Goal: Information Seeking & Learning: Learn about a topic

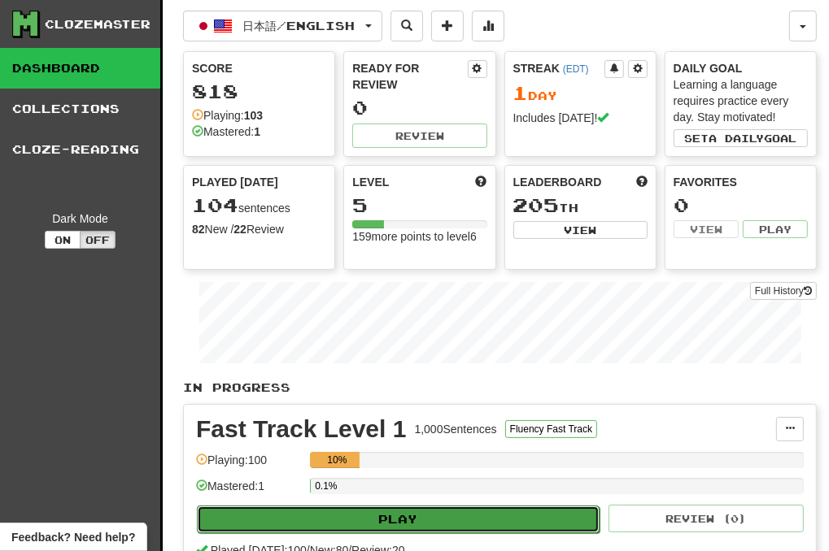
click at [418, 514] on button "Play" at bounding box center [398, 520] width 403 height 28
select select "**"
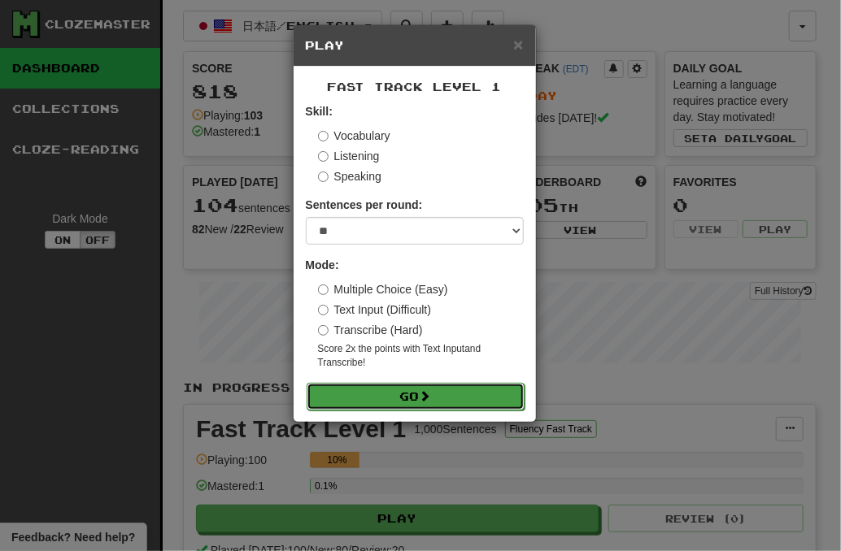
click at [422, 400] on button "Go" at bounding box center [416, 397] width 218 height 28
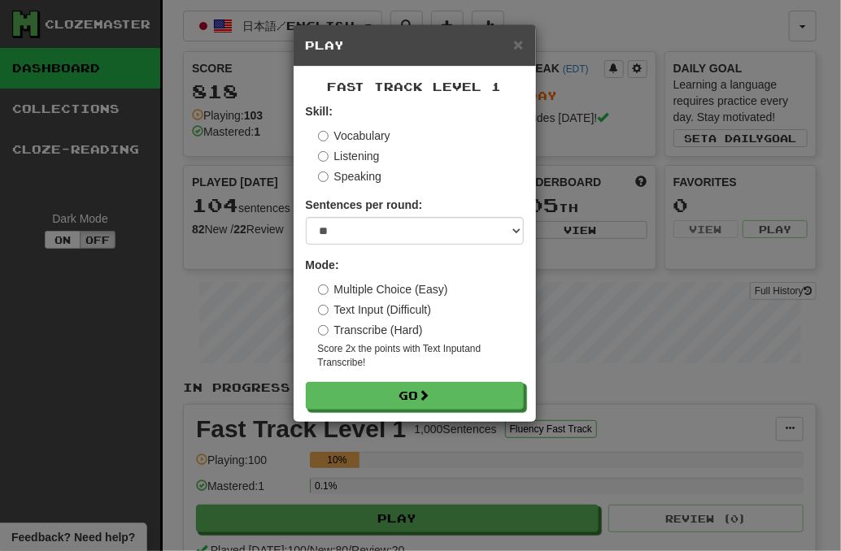
click at [507, 42] on h5 "Play" at bounding box center [415, 45] width 218 height 16
click at [513, 46] on div "× Play" at bounding box center [415, 45] width 242 height 41
drag, startPoint x: 513, startPoint y: 46, endPoint x: 521, endPoint y: 48, distance: 8.5
click at [521, 48] on span "×" at bounding box center [518, 44] width 10 height 19
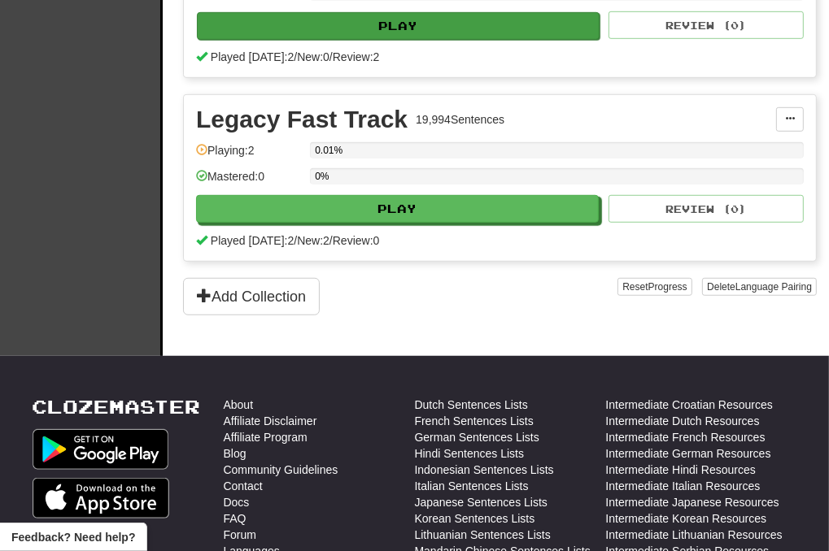
scroll to position [526, 0]
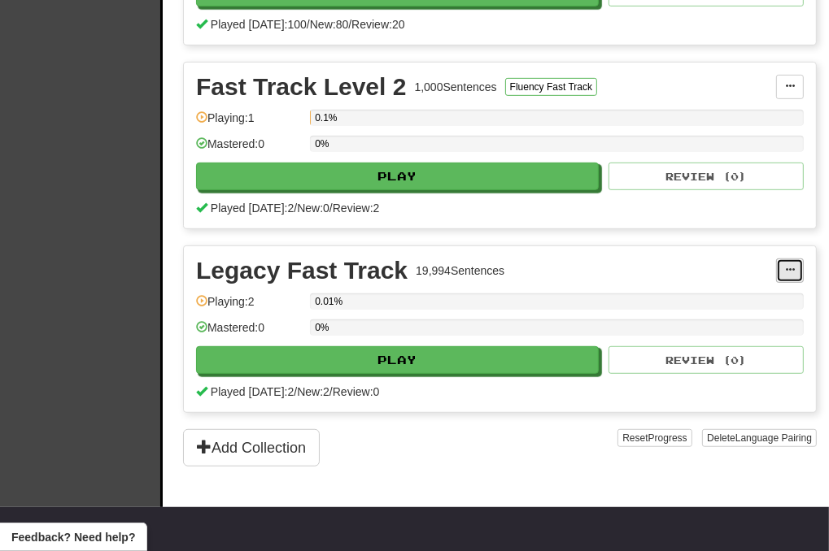
click at [781, 264] on button at bounding box center [790, 271] width 28 height 24
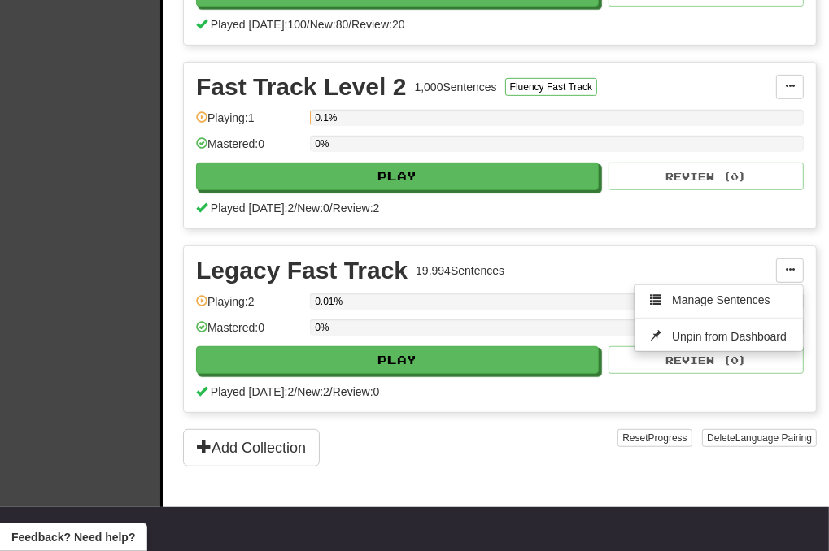
click at [603, 391] on div "Played today: 2 / New: 2 / Review: 0" at bounding box center [500, 392] width 608 height 16
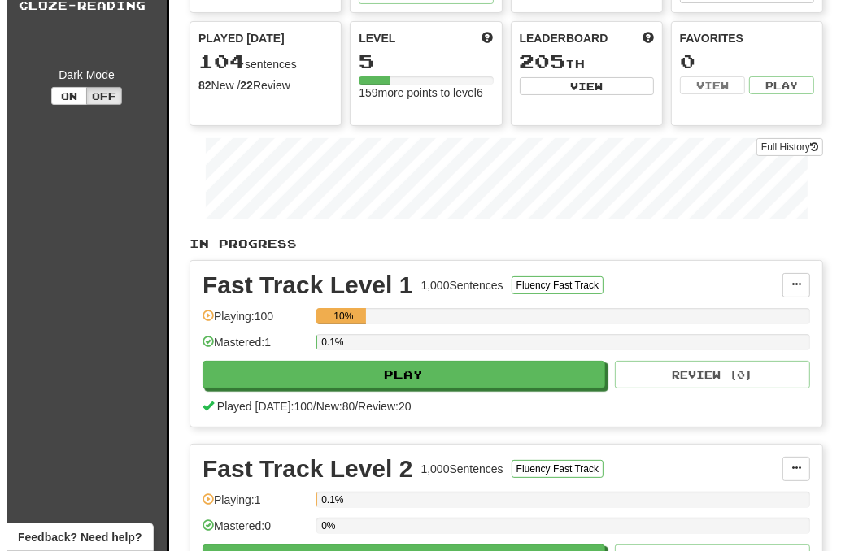
scroll to position [244, 0]
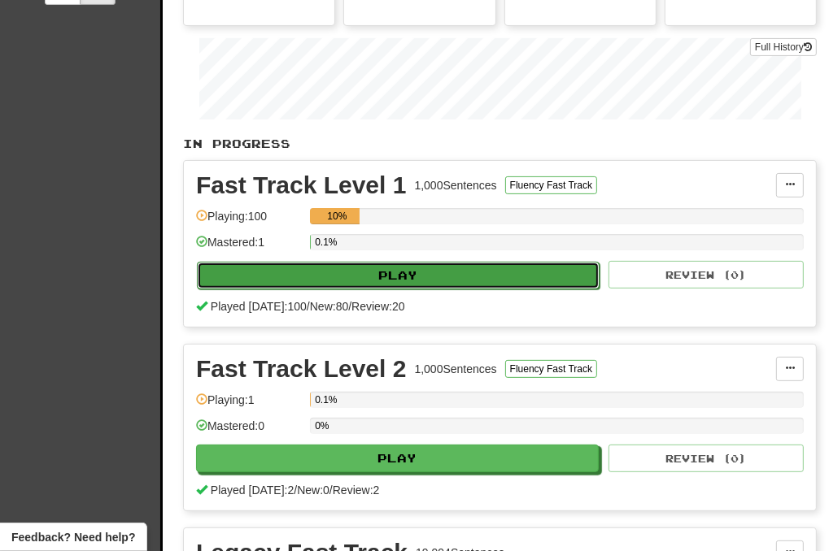
click at [389, 277] on button "Play" at bounding box center [398, 276] width 403 height 28
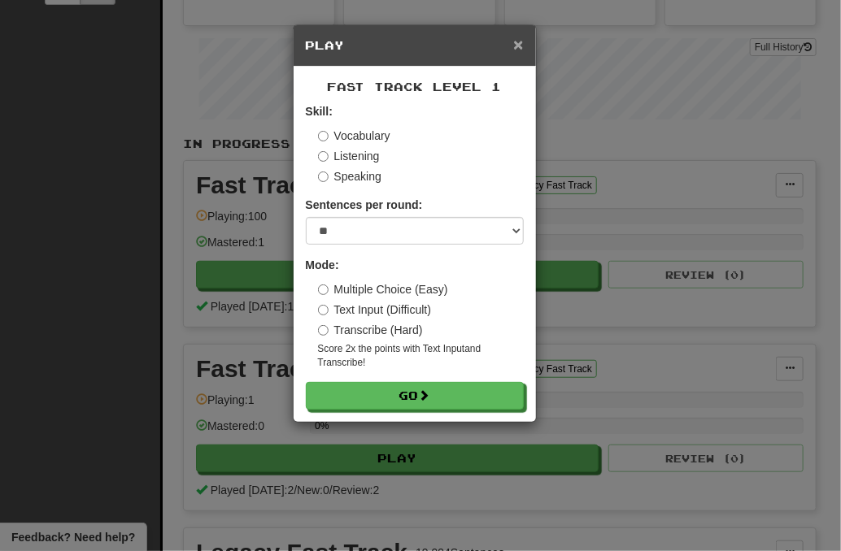
click at [519, 47] on span "×" at bounding box center [518, 44] width 10 height 19
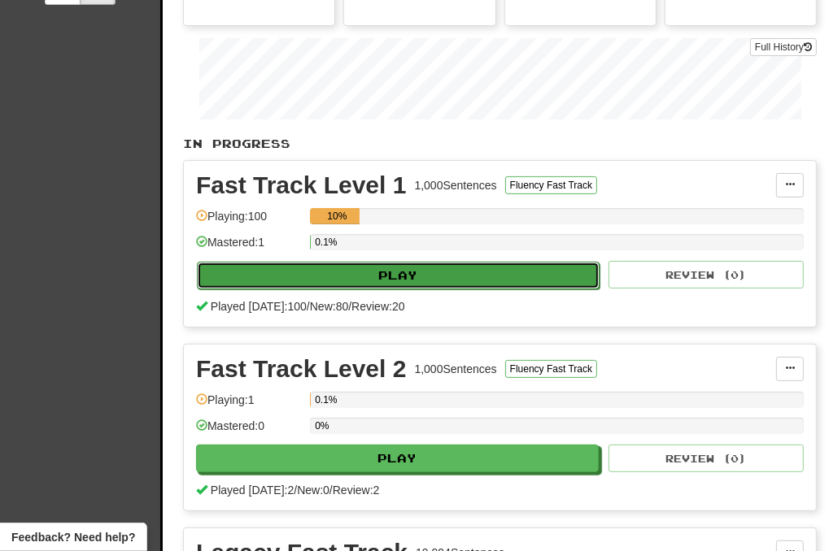
click at [442, 262] on button "Play" at bounding box center [398, 276] width 403 height 28
select select "**"
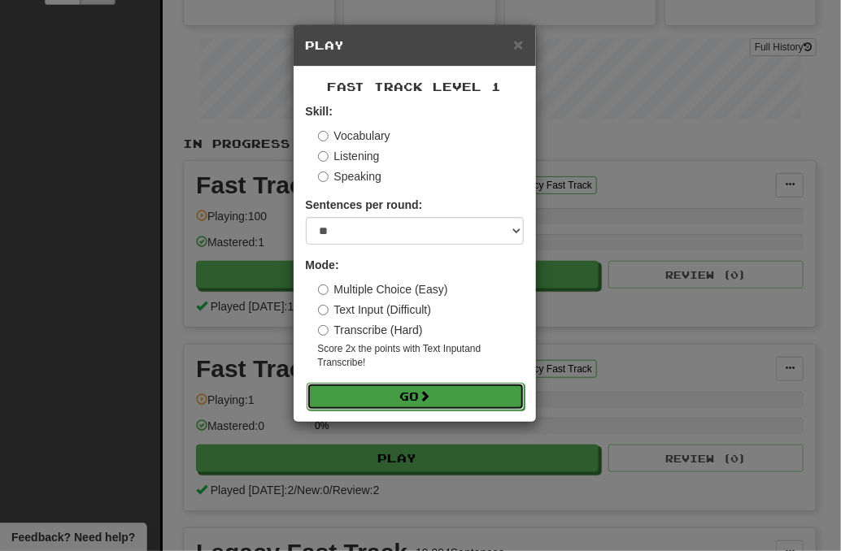
click at [421, 385] on button "Go" at bounding box center [416, 397] width 218 height 28
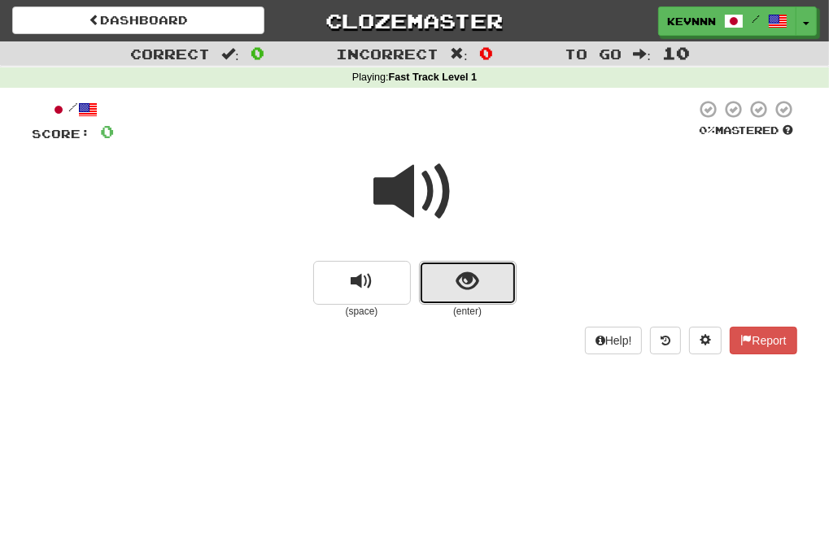
click at [458, 293] on span "show sentence" at bounding box center [467, 282] width 22 height 22
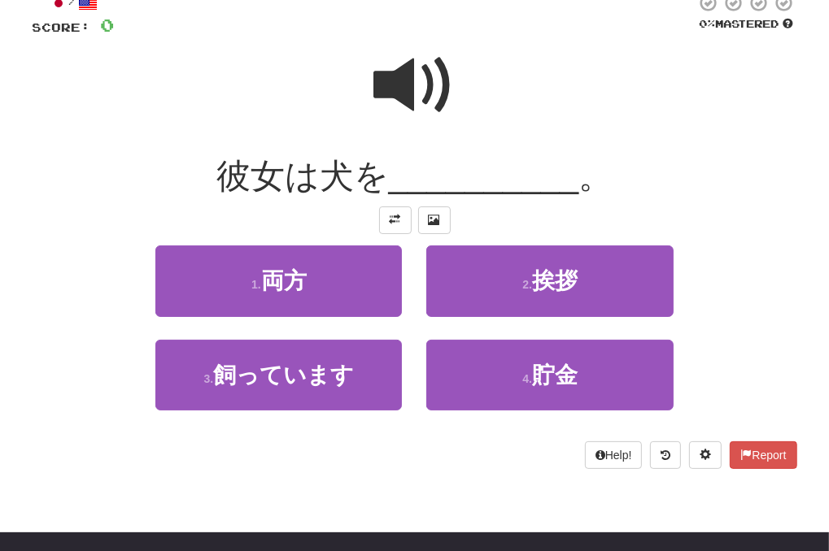
scroll to position [81, 0]
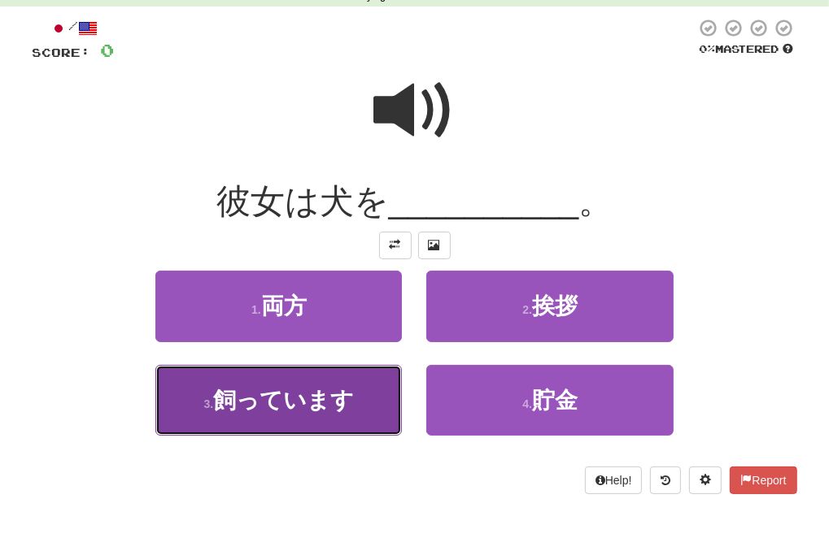
click at [327, 407] on span "飼っています" at bounding box center [283, 400] width 141 height 25
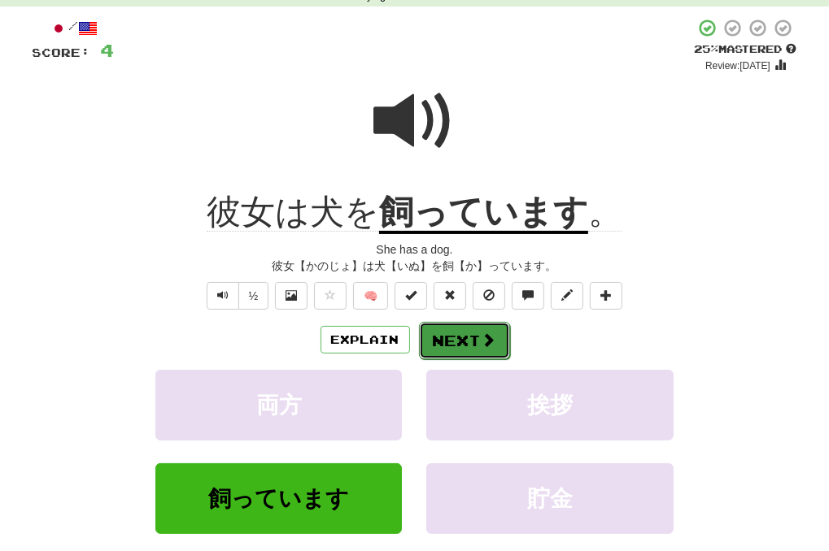
click at [463, 344] on button "Next" at bounding box center [464, 340] width 91 height 37
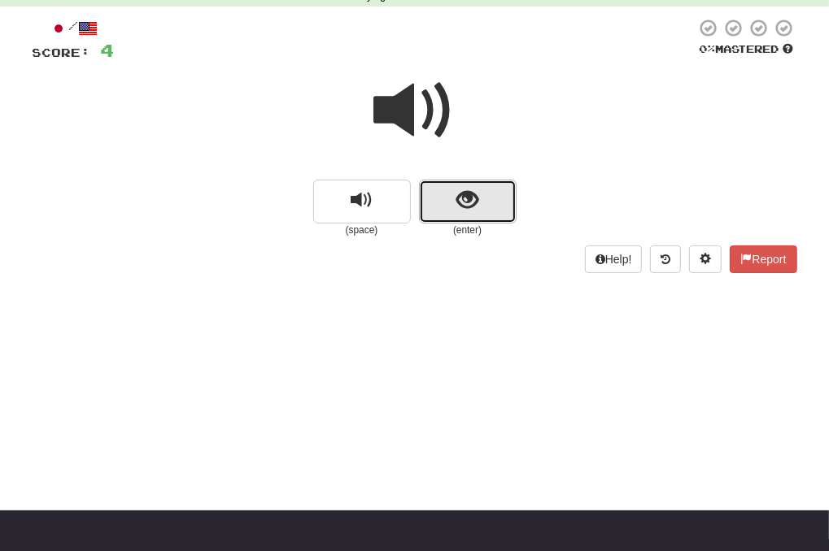
click at [455, 216] on button "show sentence" at bounding box center [468, 202] width 98 height 44
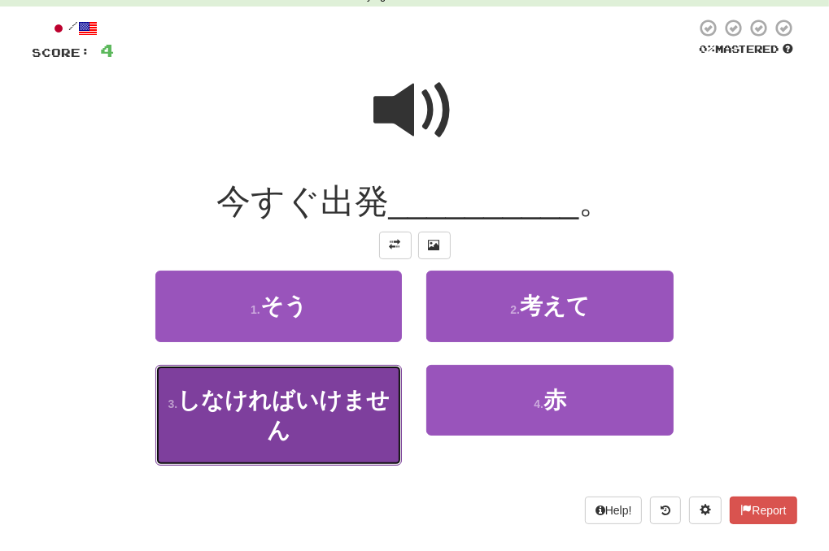
click at [285, 410] on span "しなければいけません" at bounding box center [283, 415] width 212 height 55
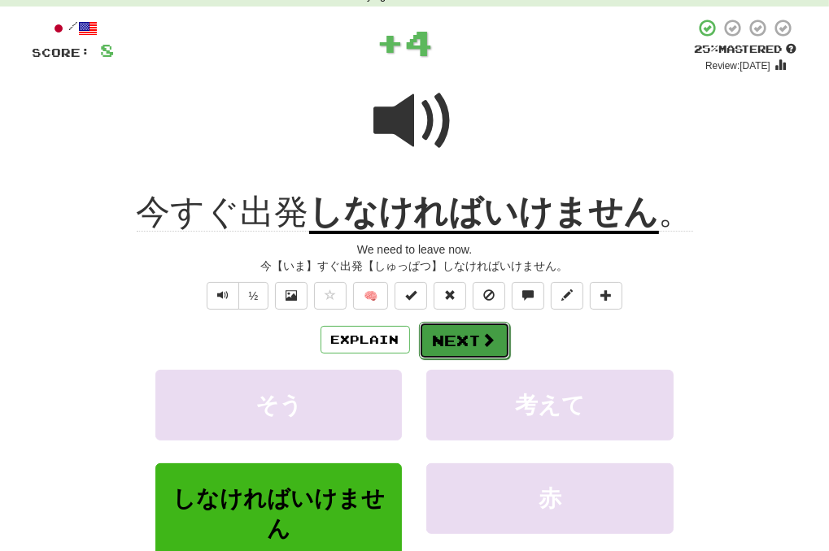
click at [441, 340] on button "Next" at bounding box center [464, 340] width 91 height 37
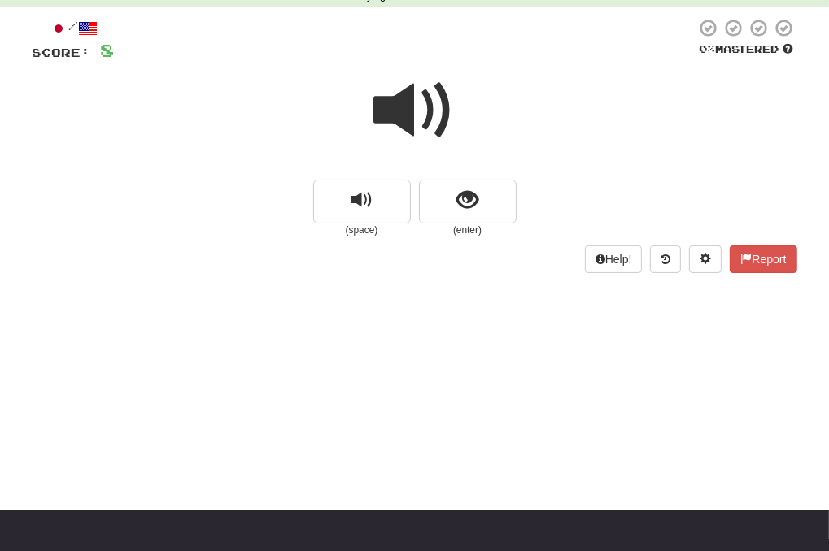
click at [422, 115] on span at bounding box center [414, 110] width 81 height 81
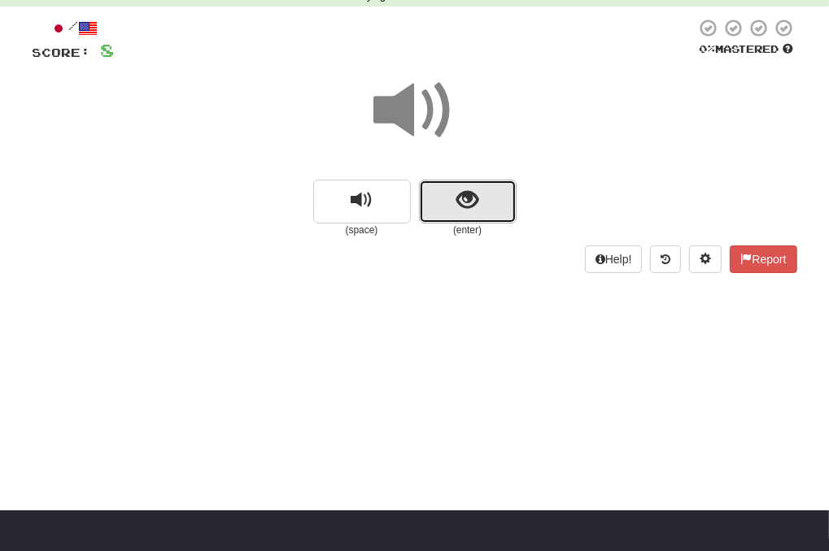
click at [469, 214] on button "show sentence" at bounding box center [468, 202] width 98 height 44
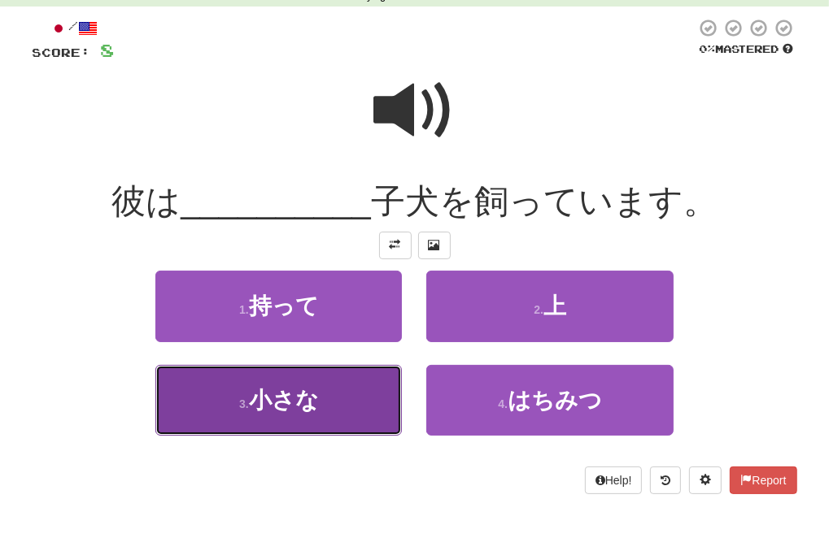
click at [234, 426] on button "3 . 小さな" at bounding box center [278, 400] width 246 height 71
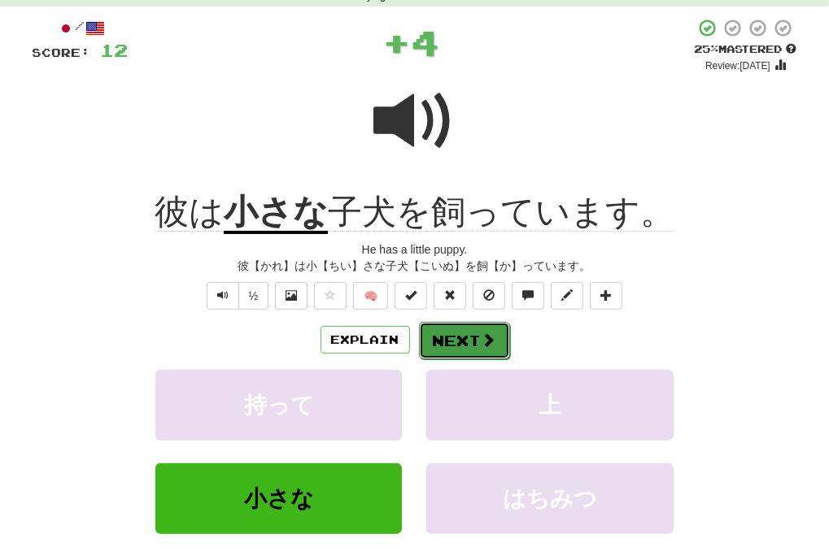
click at [452, 327] on button "Next" at bounding box center [464, 340] width 91 height 37
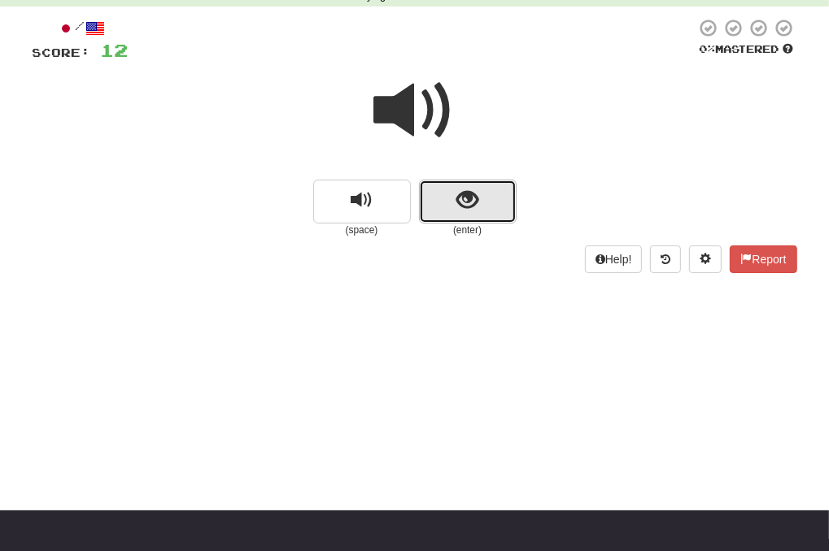
click at [488, 199] on button "show sentence" at bounding box center [468, 202] width 98 height 44
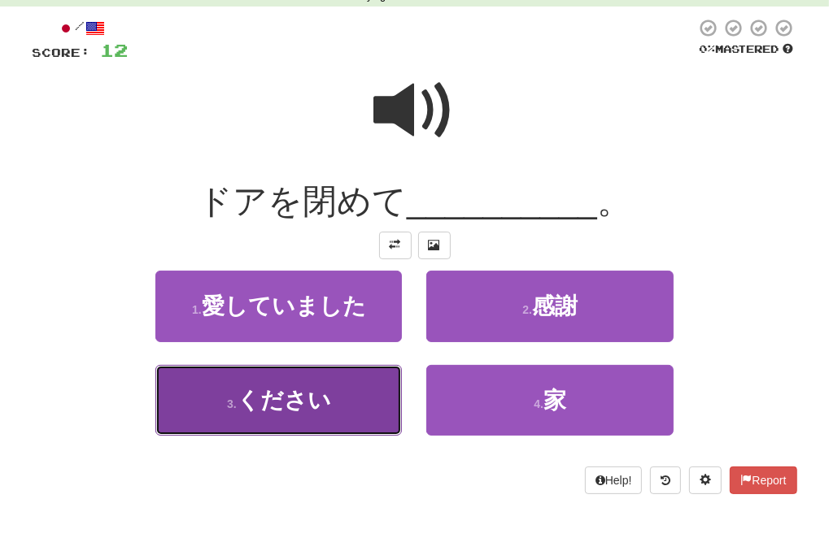
click at [306, 404] on span "ください" at bounding box center [284, 400] width 94 height 25
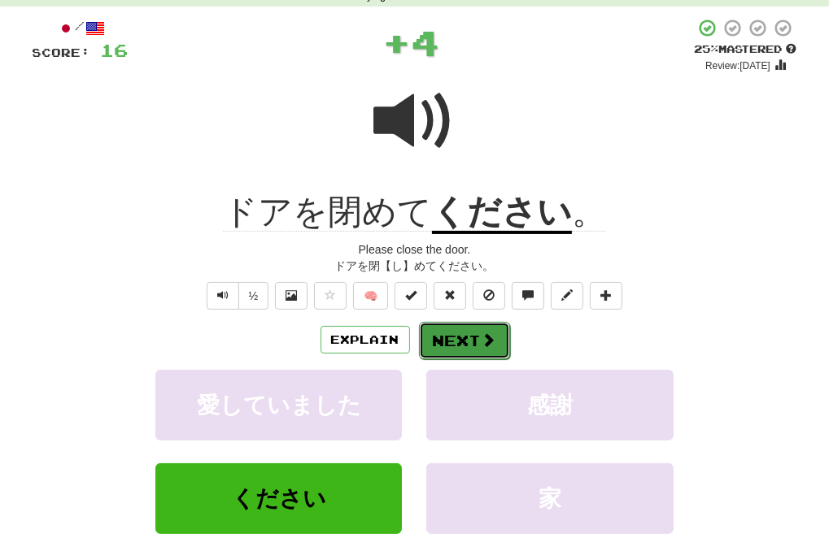
click at [455, 350] on button "Next" at bounding box center [464, 340] width 91 height 37
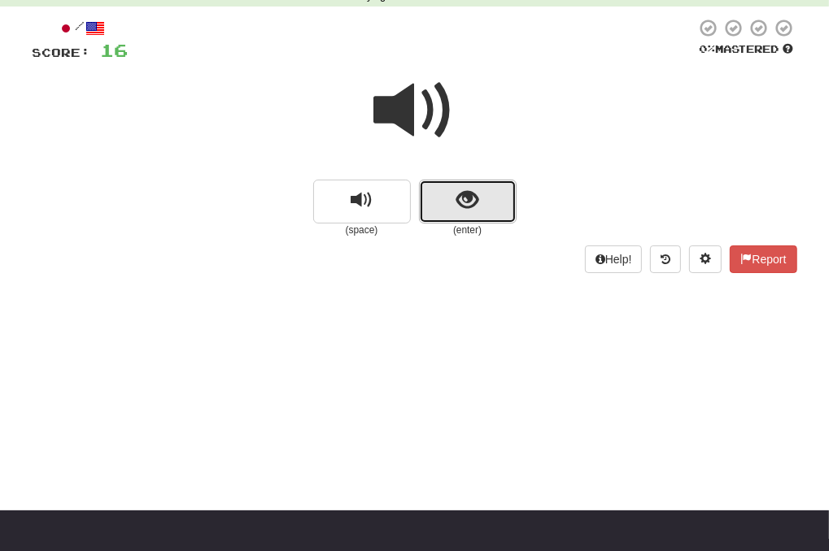
click at [494, 211] on button "show sentence" at bounding box center [468, 202] width 98 height 44
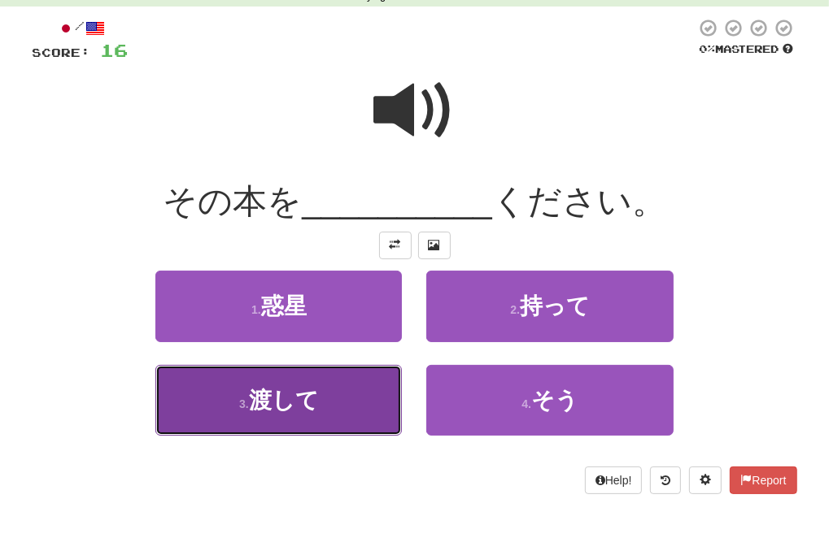
click at [343, 402] on button "3 . 渡して" at bounding box center [278, 400] width 246 height 71
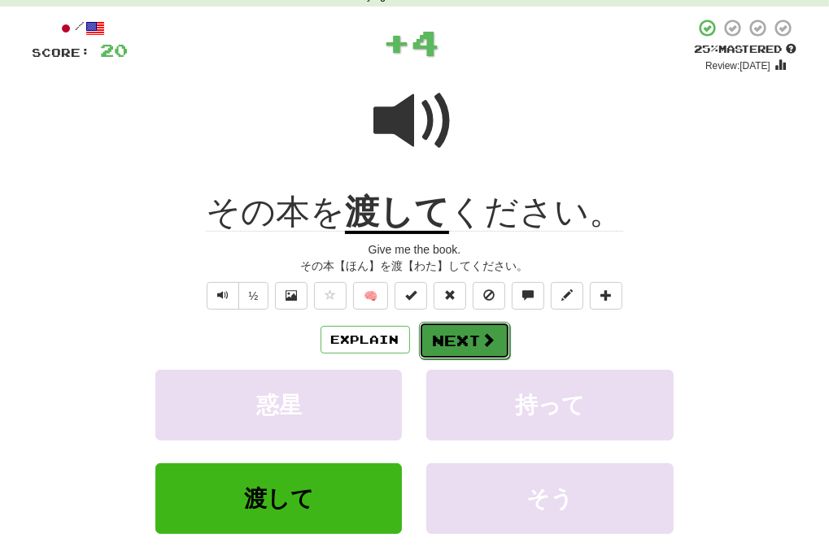
click at [445, 333] on button "Next" at bounding box center [464, 340] width 91 height 37
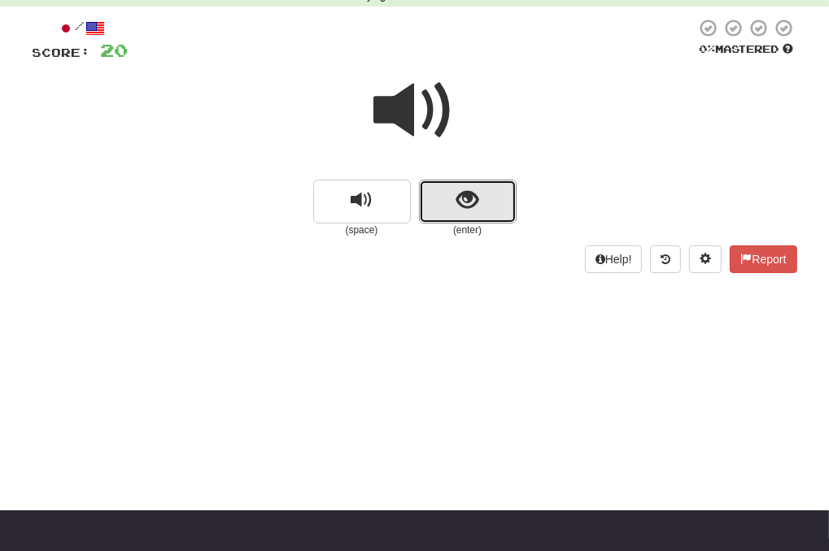
click at [490, 213] on button "show sentence" at bounding box center [468, 202] width 98 height 44
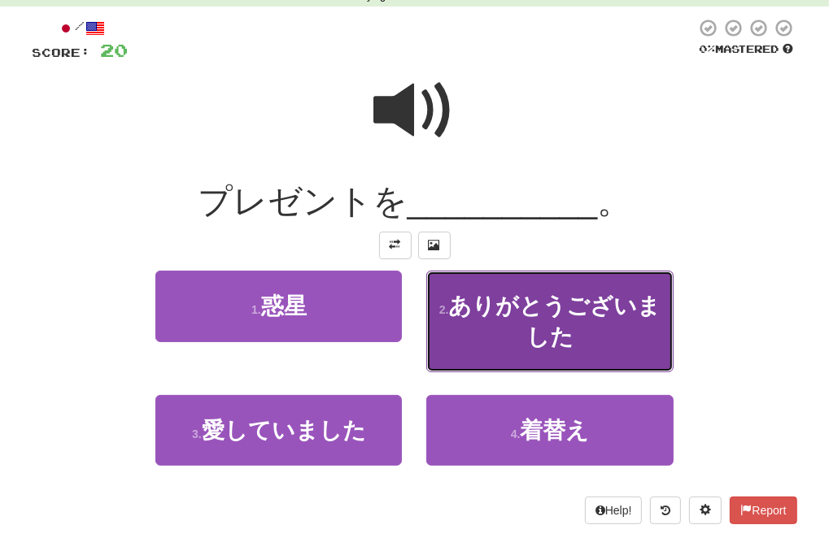
click at [474, 282] on button "2 . ありがとうございました" at bounding box center [549, 322] width 246 height 102
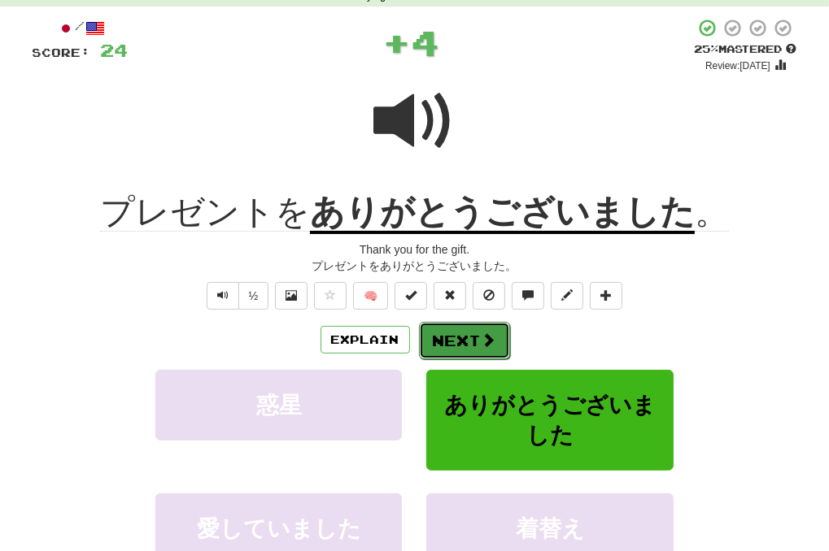
click at [466, 341] on button "Next" at bounding box center [464, 340] width 91 height 37
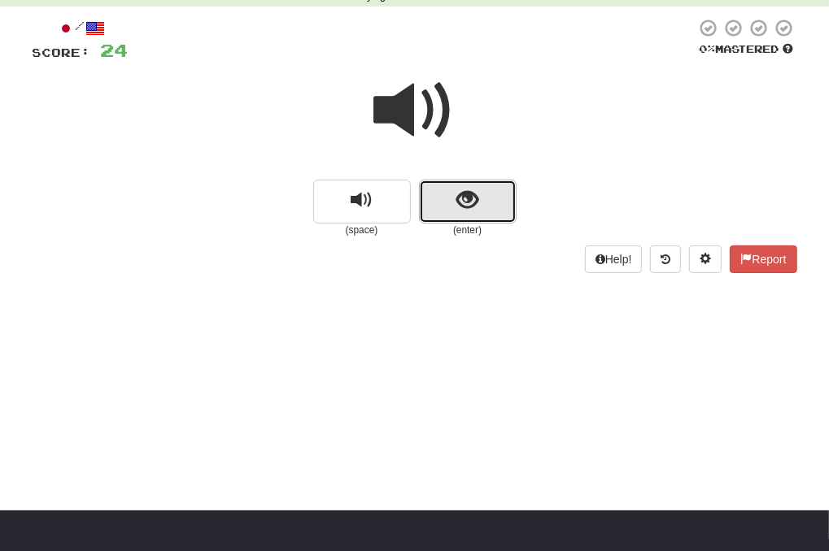
click at [491, 213] on button "show sentence" at bounding box center [468, 202] width 98 height 44
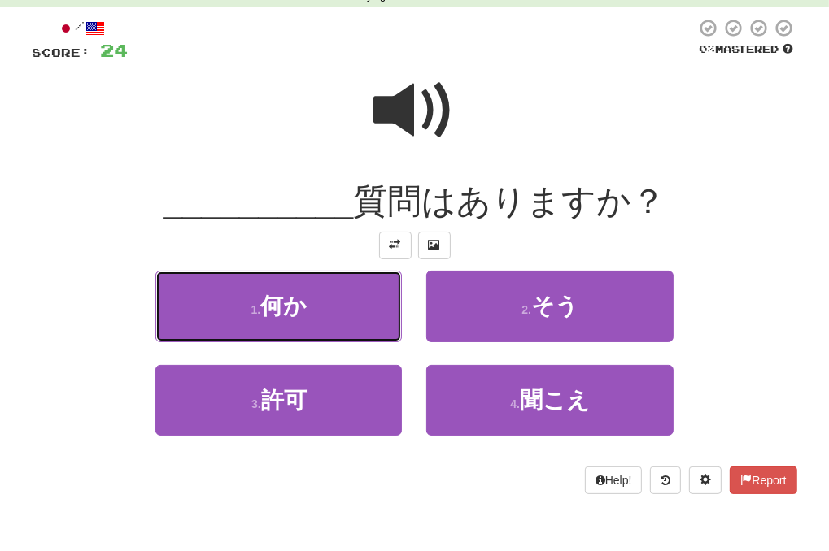
click at [325, 326] on button "1 . 何か" at bounding box center [278, 306] width 246 height 71
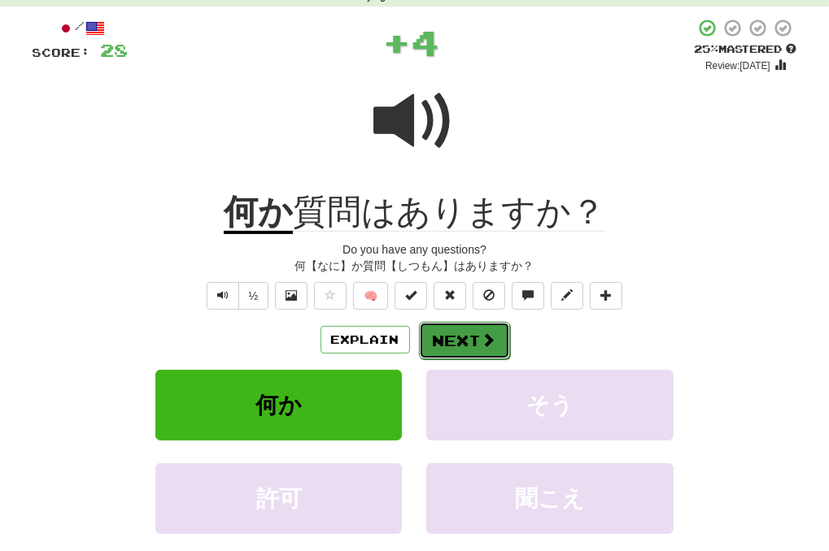
click at [462, 341] on button "Next" at bounding box center [464, 340] width 91 height 37
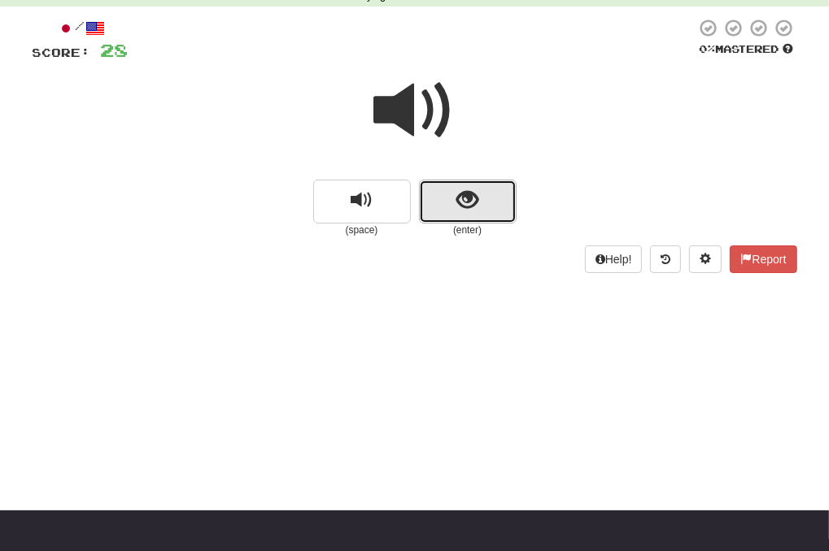
click at [464, 221] on button "show sentence" at bounding box center [468, 202] width 98 height 44
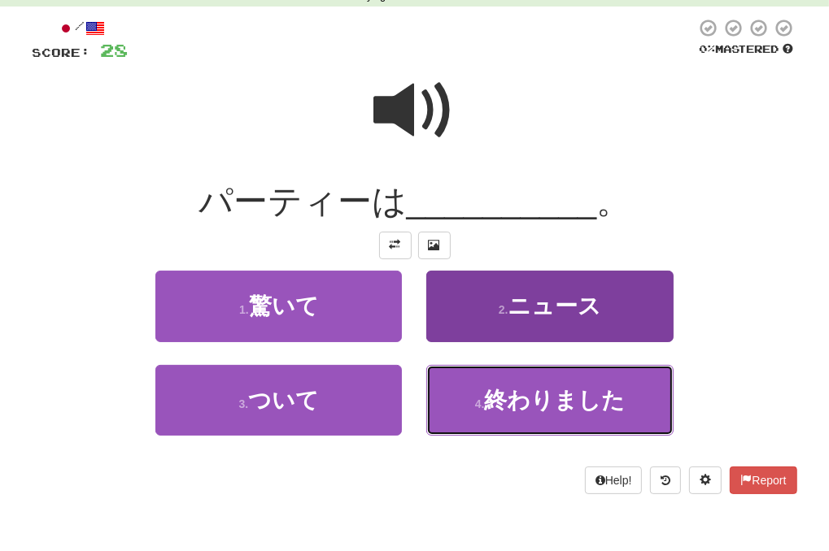
click at [503, 394] on span "終わりました" at bounding box center [554, 400] width 141 height 25
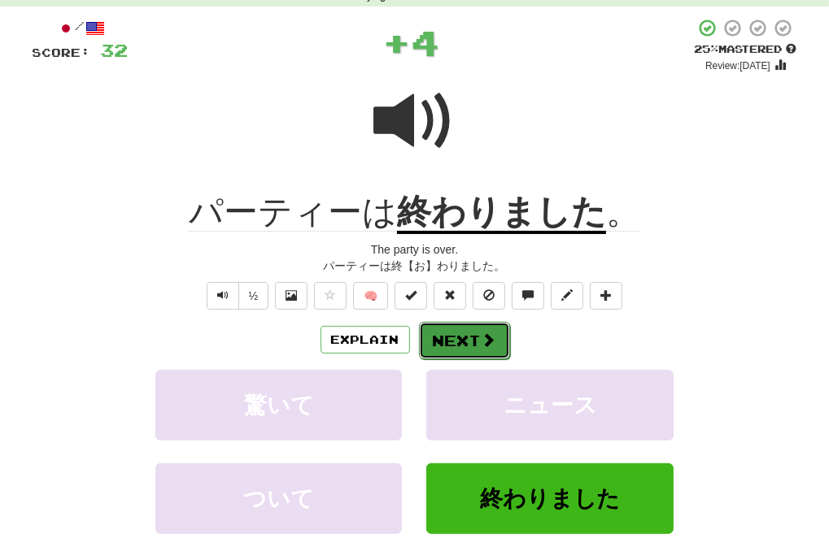
click at [472, 337] on button "Next" at bounding box center [464, 340] width 91 height 37
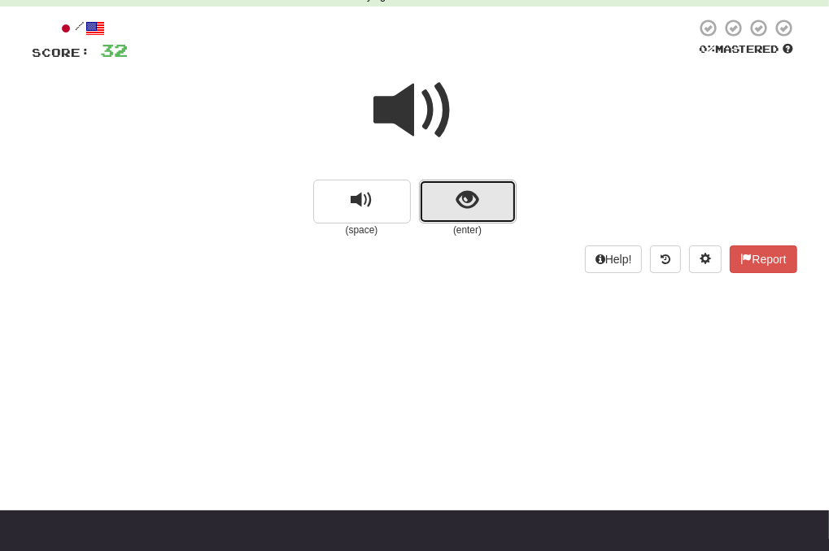
click at [482, 212] on button "show sentence" at bounding box center [468, 202] width 98 height 44
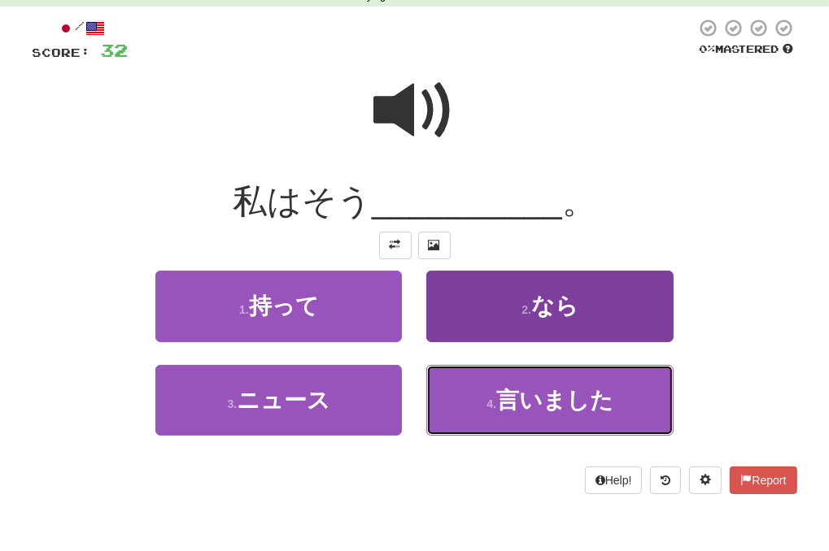
click at [482, 390] on button "4 . 言いました" at bounding box center [549, 400] width 246 height 71
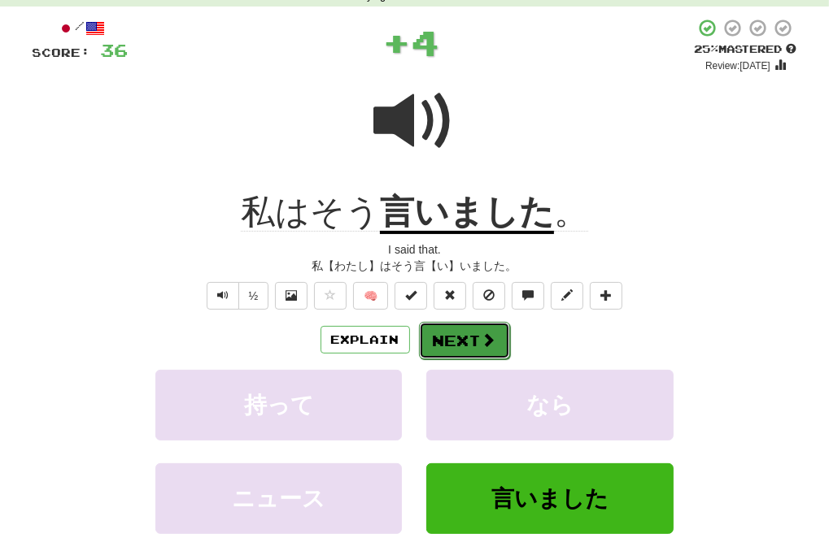
click at [457, 336] on button "Next" at bounding box center [464, 340] width 91 height 37
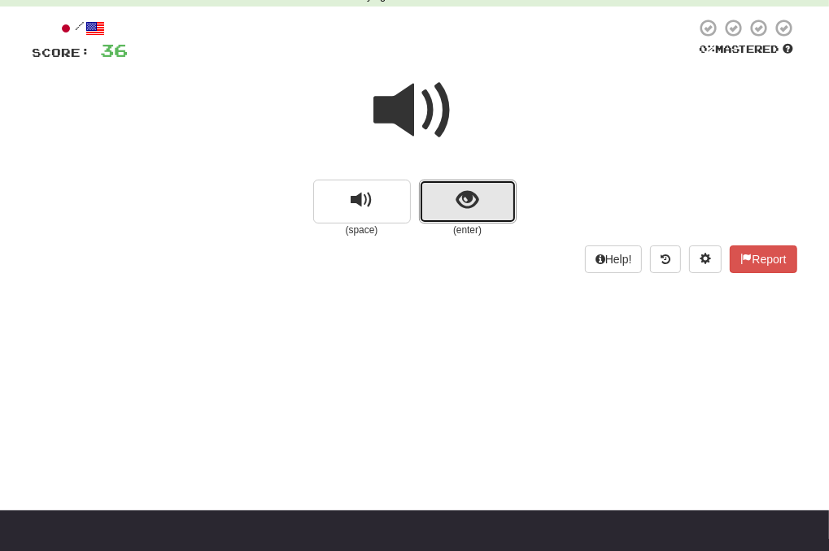
click at [459, 222] on button "show sentence" at bounding box center [468, 202] width 98 height 44
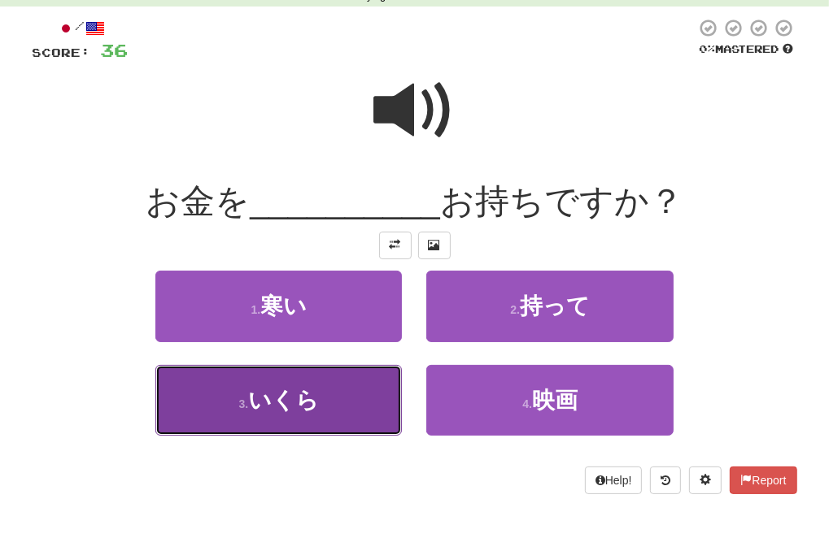
click at [327, 404] on button "3 . いくら" at bounding box center [278, 400] width 246 height 71
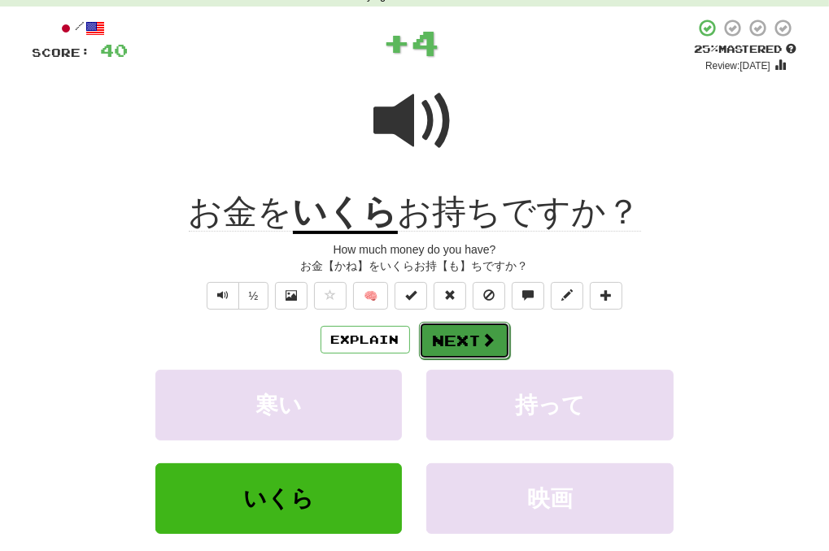
click at [449, 338] on button "Next" at bounding box center [464, 340] width 91 height 37
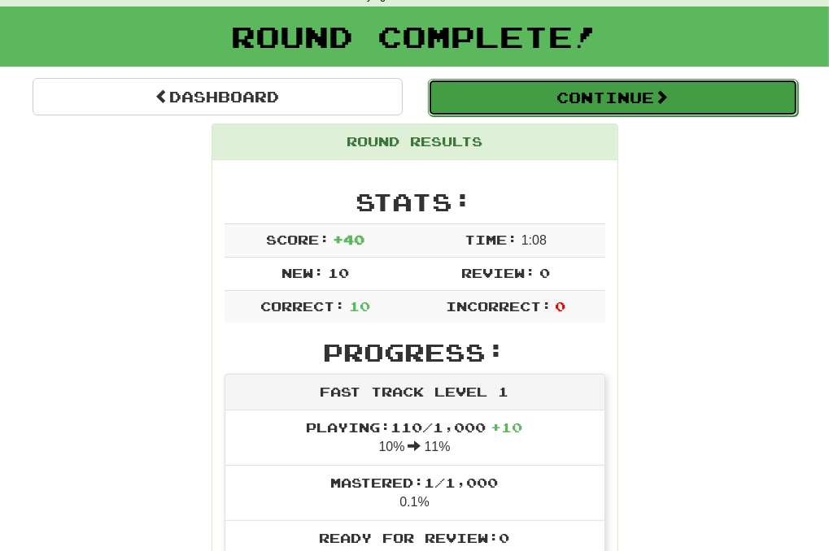
click at [564, 111] on button "Continue" at bounding box center [613, 97] width 370 height 37
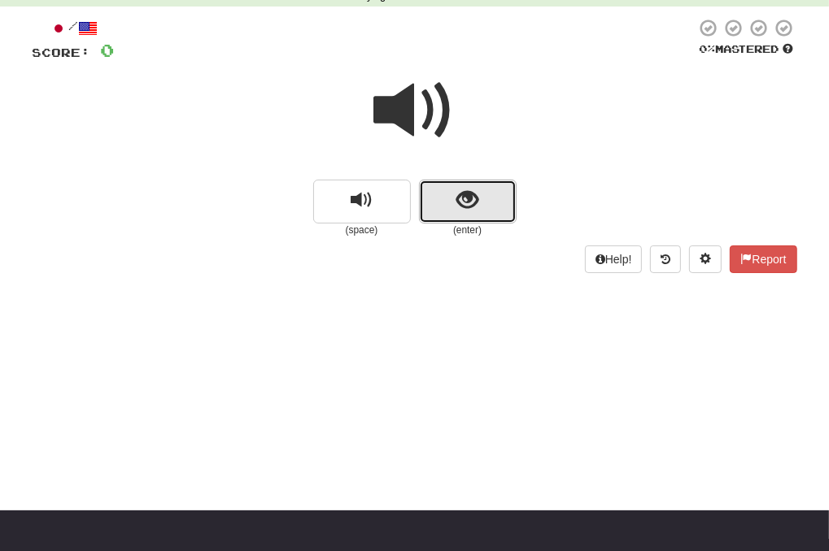
click at [481, 198] on button "show sentence" at bounding box center [468, 202] width 98 height 44
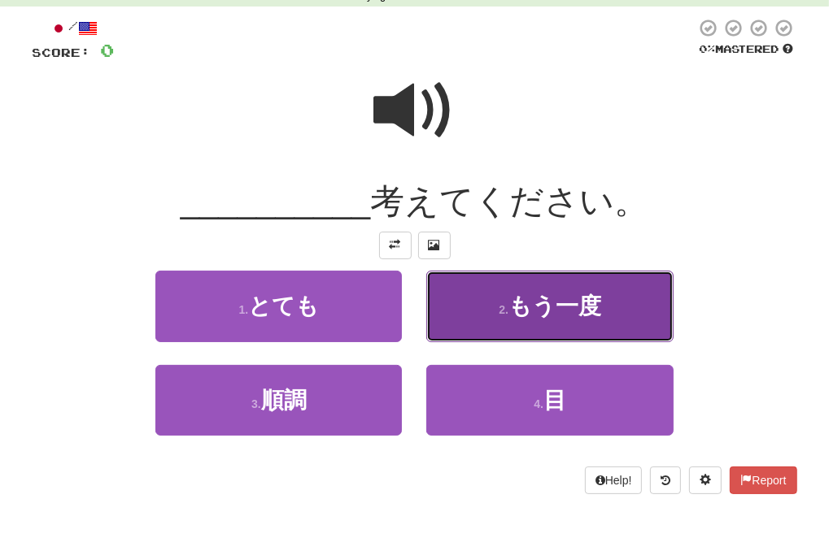
click at [484, 307] on button "2 . もう一度" at bounding box center [549, 306] width 246 height 71
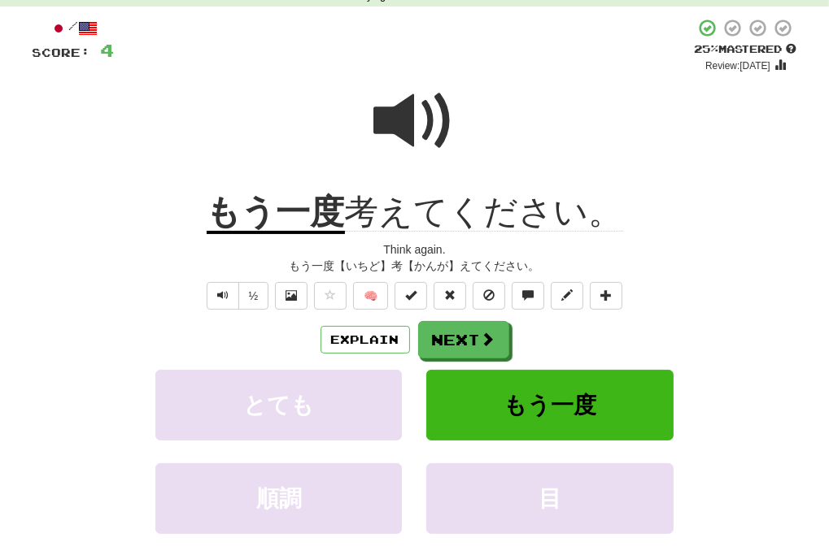
click at [636, 166] on div at bounding box center [415, 132] width 764 height 116
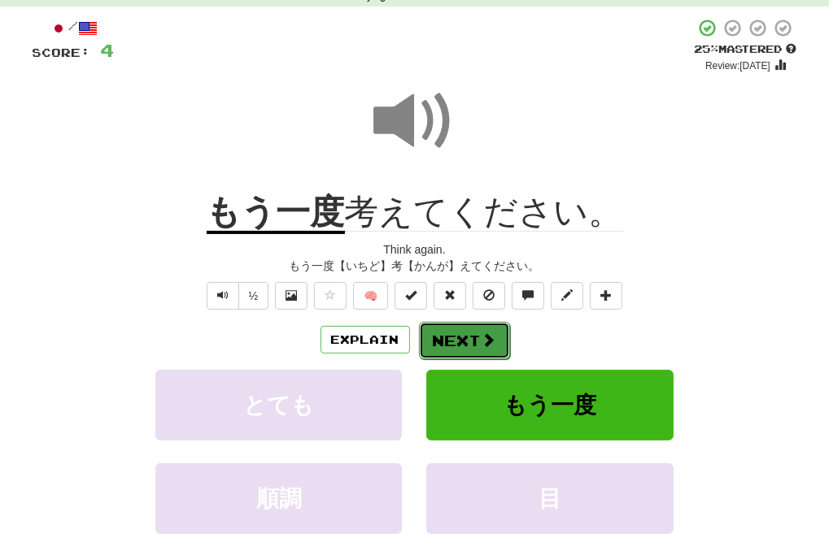
click at [463, 345] on button "Next" at bounding box center [464, 340] width 91 height 37
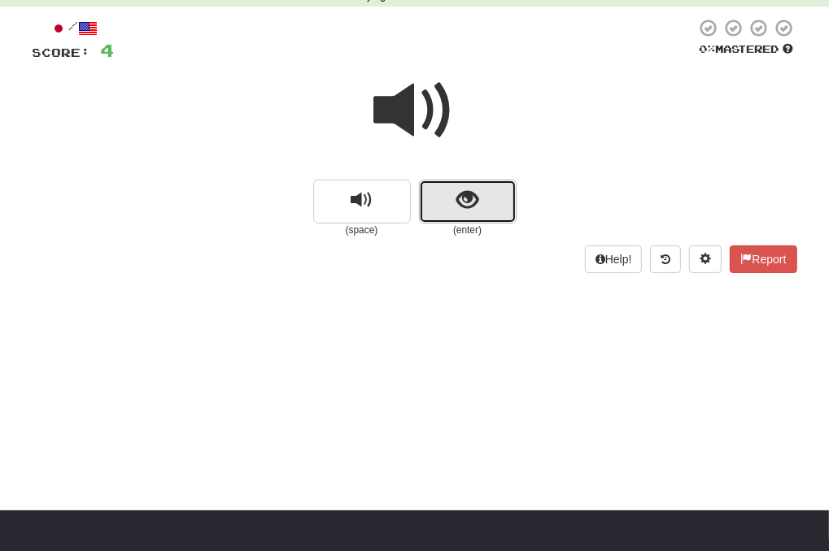
click at [491, 201] on button "show sentence" at bounding box center [468, 202] width 98 height 44
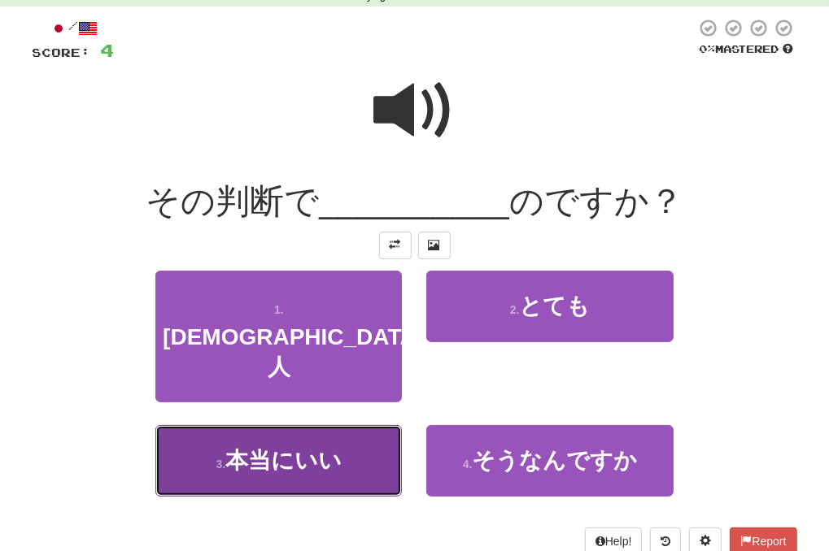
click at [374, 425] on button "3 . 本当にいい" at bounding box center [278, 460] width 246 height 71
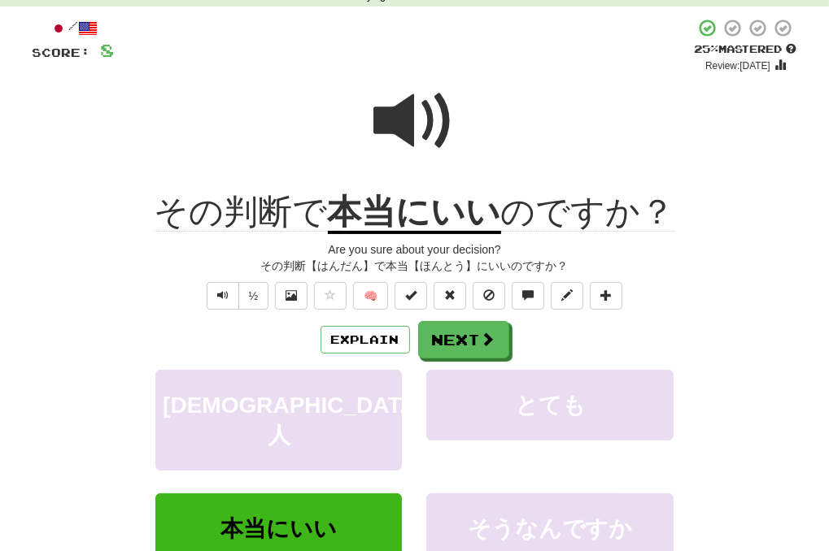
click at [668, 255] on div "Are you sure about your decision?" at bounding box center [415, 250] width 764 height 16
click at [462, 338] on button "Next" at bounding box center [464, 340] width 91 height 37
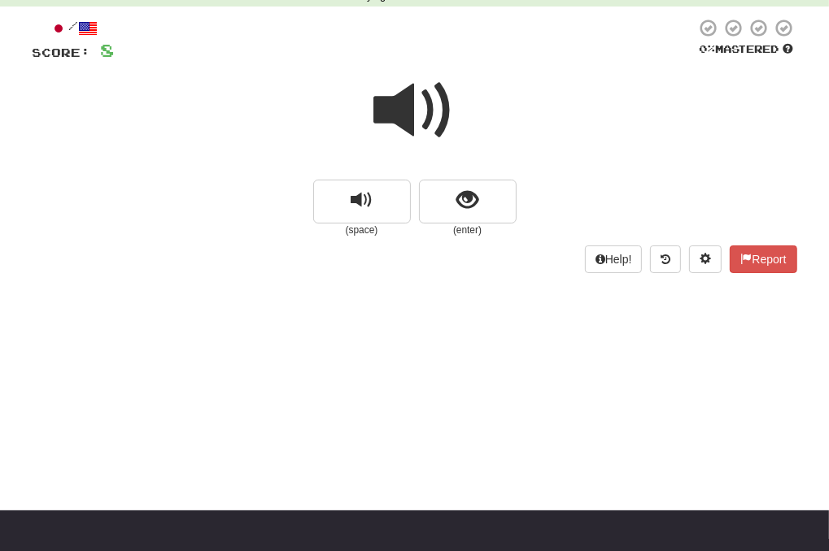
click at [466, 230] on small "(enter)" at bounding box center [468, 231] width 98 height 14
click at [467, 206] on span "show sentence" at bounding box center [467, 200] width 22 height 22
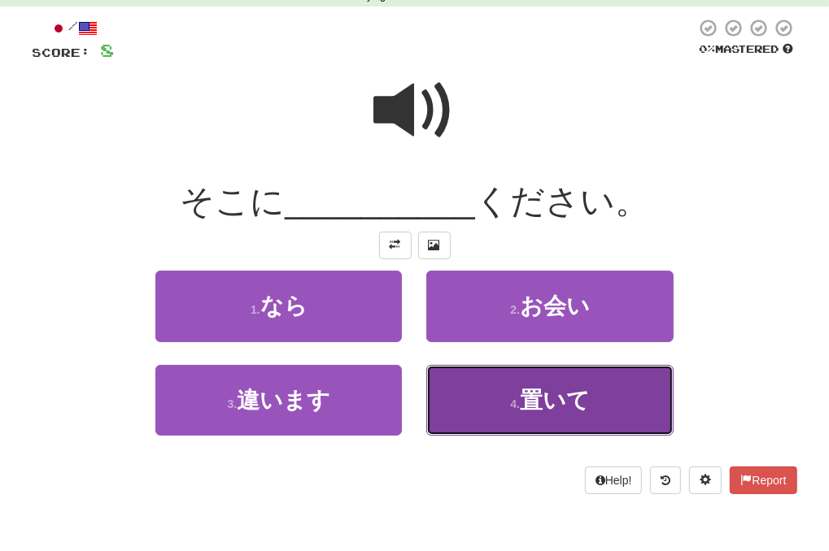
click at [538, 407] on span "置いて" at bounding box center [555, 400] width 70 height 25
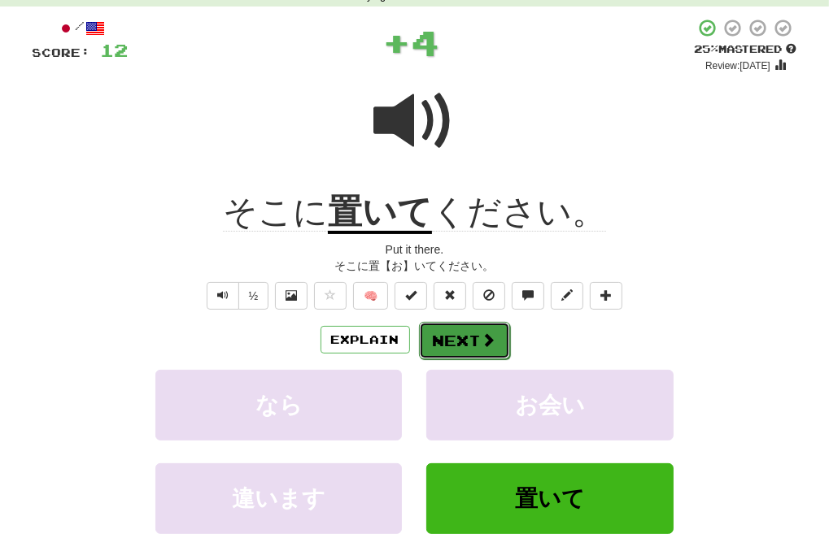
click at [460, 342] on button "Next" at bounding box center [464, 340] width 91 height 37
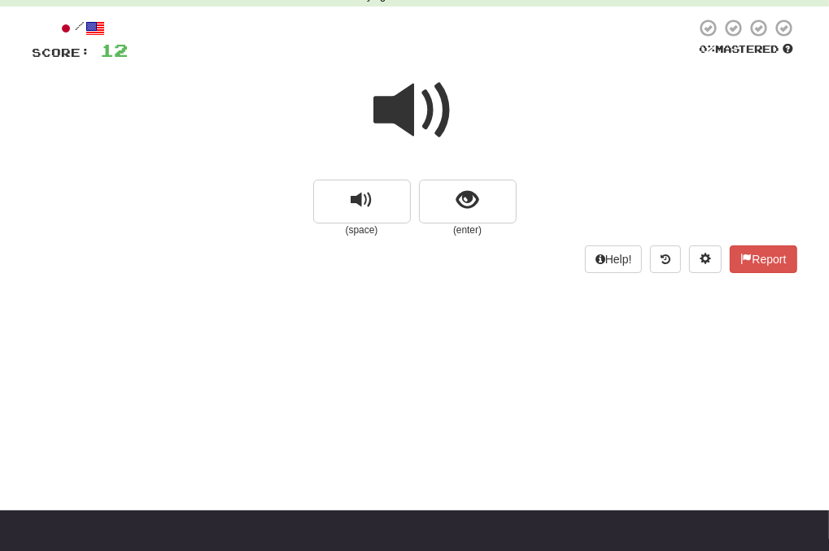
click at [429, 111] on span at bounding box center [414, 110] width 81 height 81
click at [414, 94] on span at bounding box center [414, 110] width 81 height 81
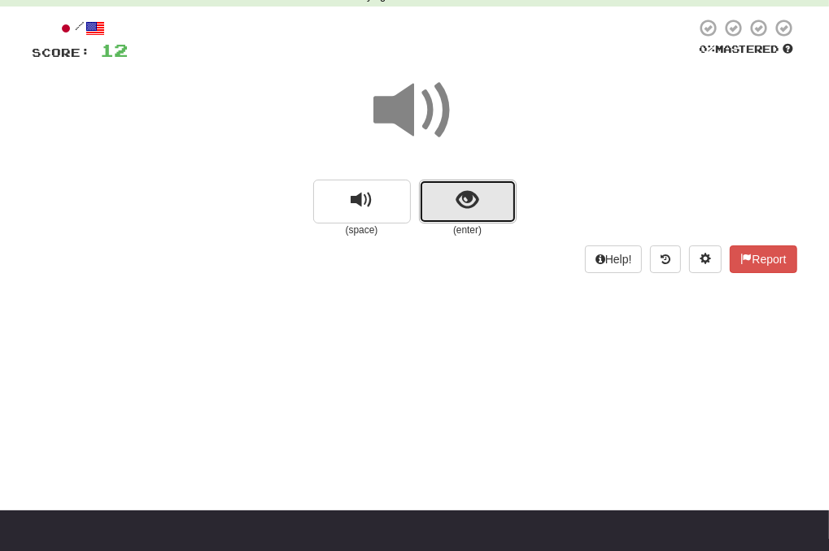
click at [485, 216] on button "show sentence" at bounding box center [468, 202] width 98 height 44
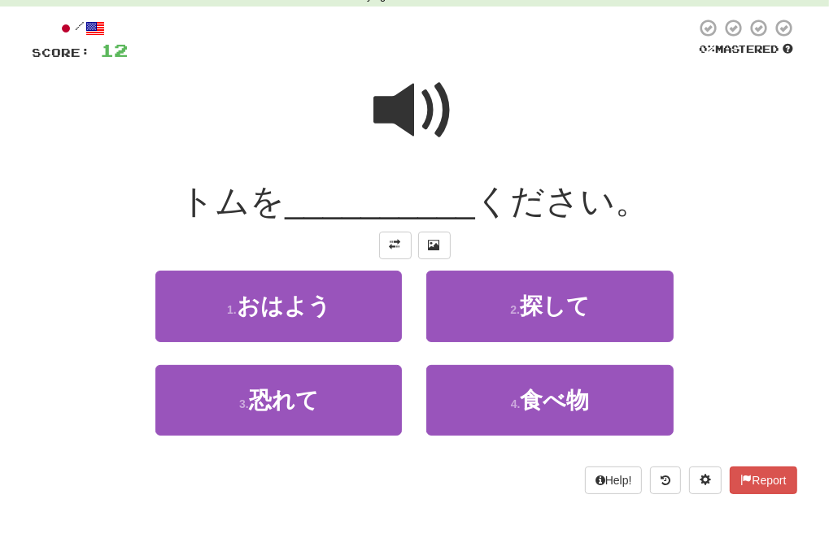
click at [370, 115] on div at bounding box center [415, 121] width 764 height 116
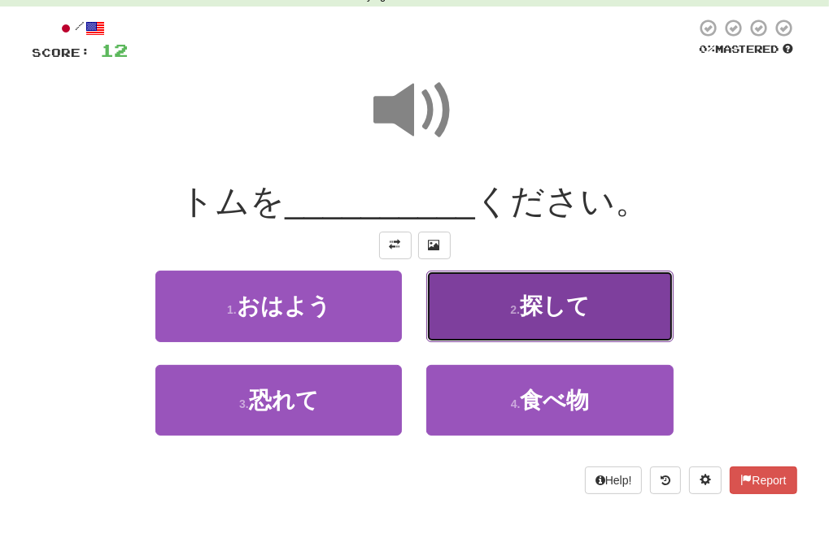
click at [473, 319] on button "2 . 探して" at bounding box center [549, 306] width 246 height 71
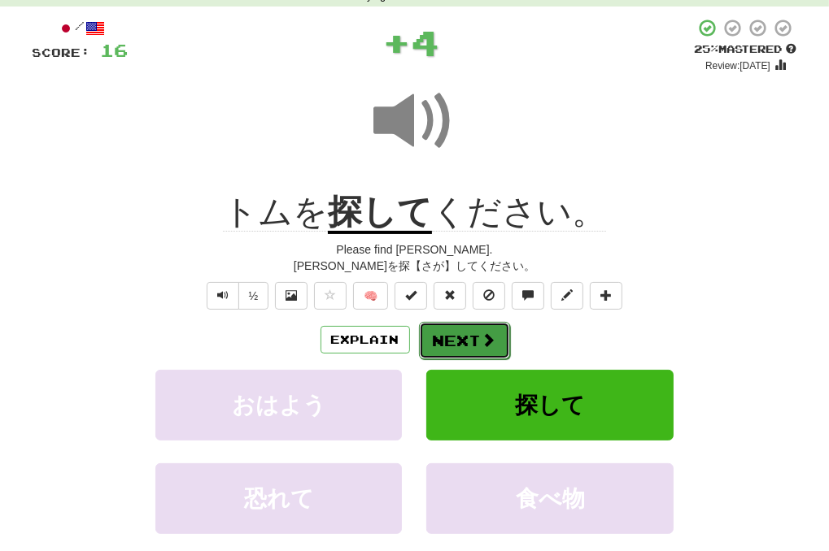
click at [444, 336] on button "Next" at bounding box center [464, 340] width 91 height 37
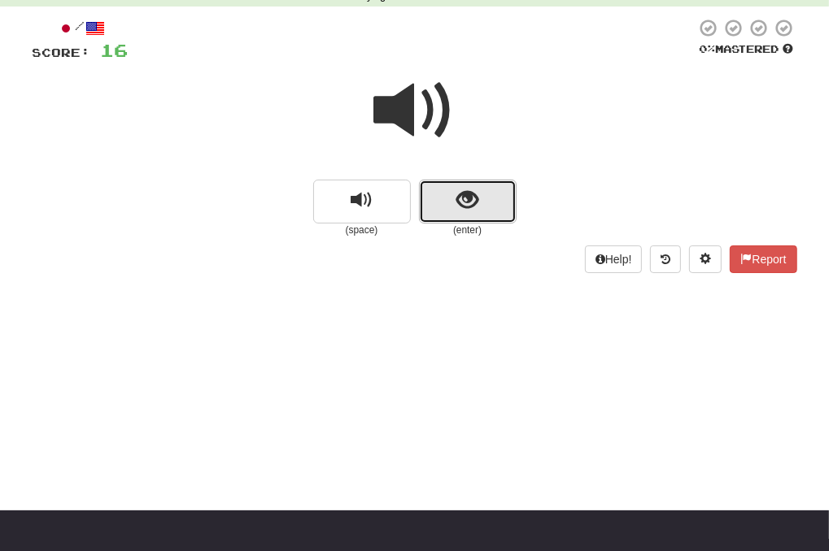
click at [468, 201] on span "show sentence" at bounding box center [467, 200] width 22 height 22
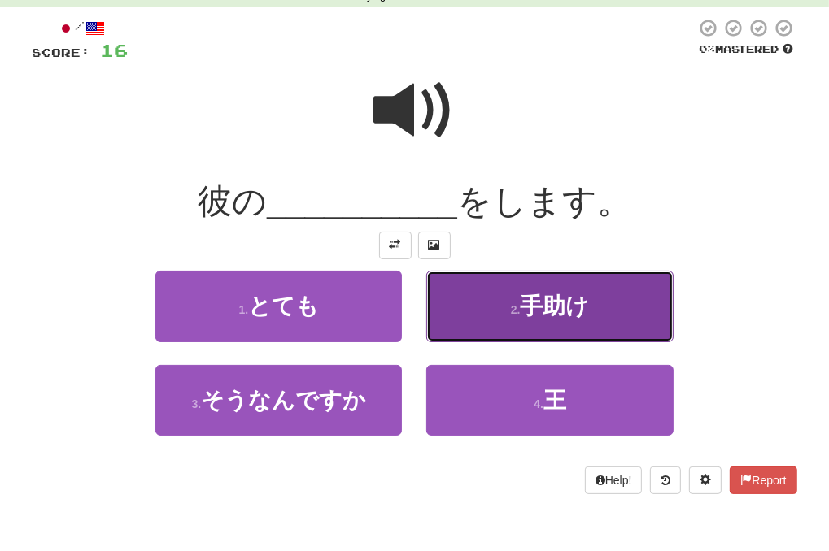
click at [452, 303] on button "2 . 手助け" at bounding box center [549, 306] width 246 height 71
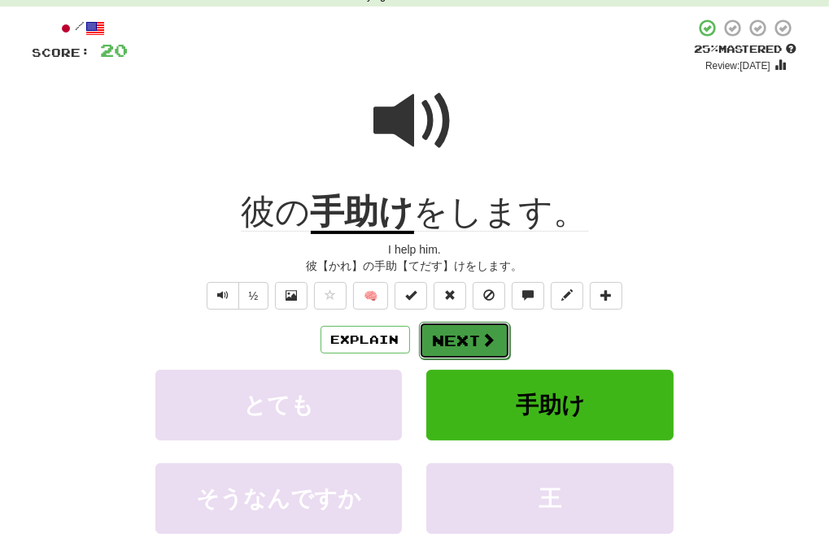
click at [460, 338] on button "Next" at bounding box center [464, 340] width 91 height 37
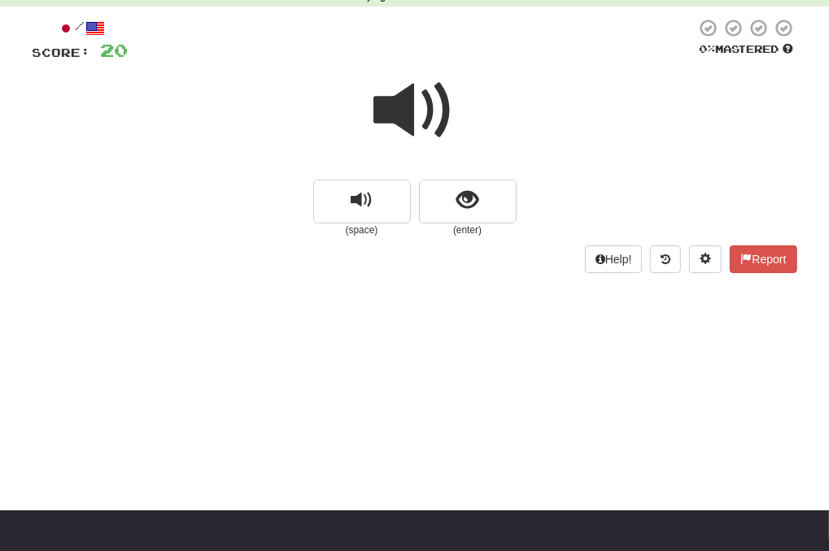
click at [428, 119] on span at bounding box center [414, 110] width 81 height 81
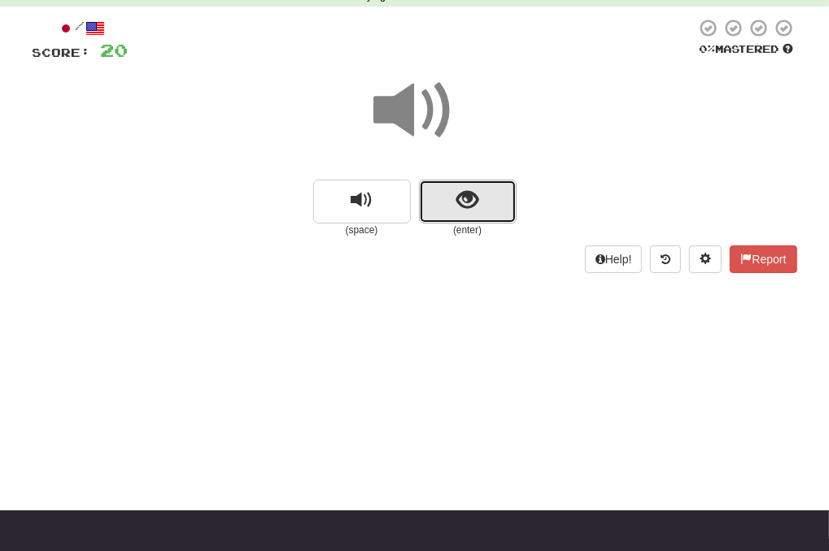
click at [466, 221] on button "show sentence" at bounding box center [468, 202] width 98 height 44
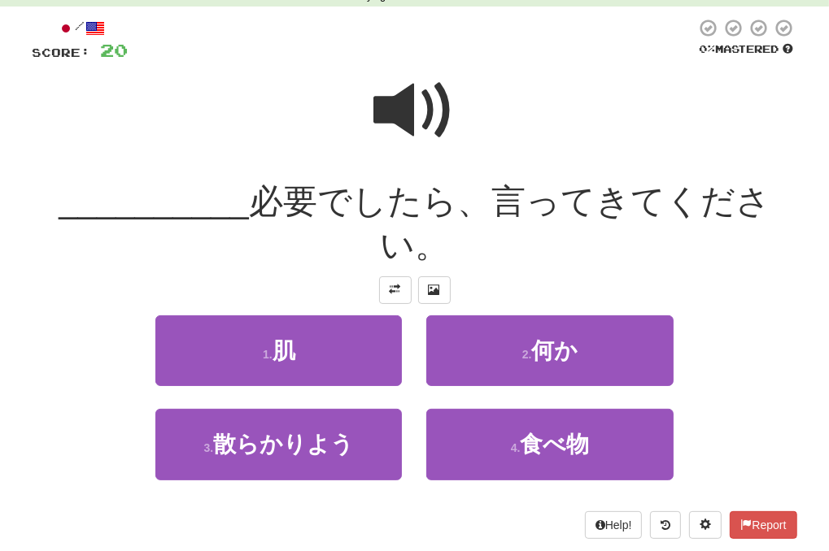
click at [407, 127] on span at bounding box center [414, 110] width 81 height 81
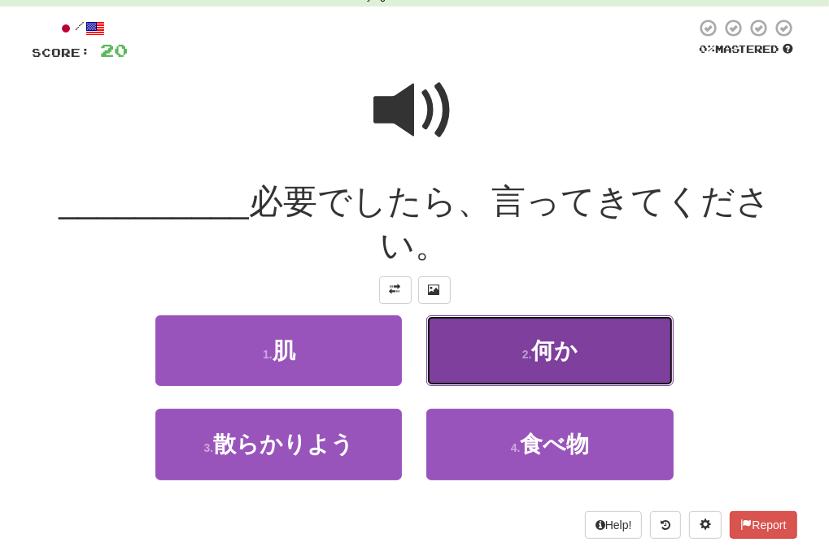
click at [509, 363] on button "2 . 何か" at bounding box center [549, 351] width 246 height 71
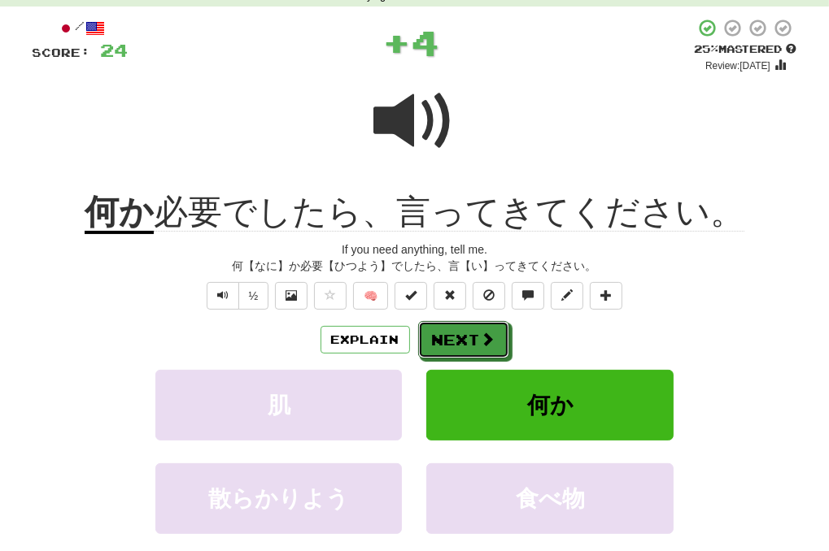
click at [456, 329] on button "Next" at bounding box center [463, 339] width 91 height 37
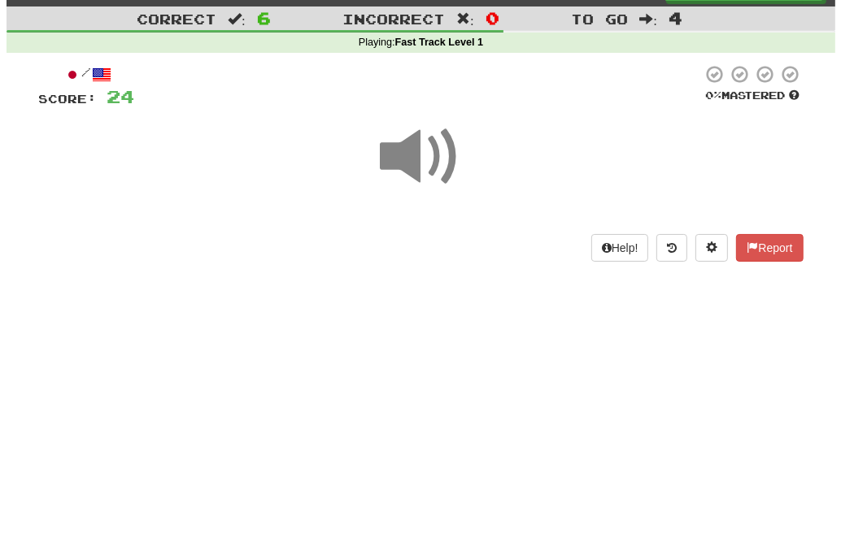
scroll to position [0, 0]
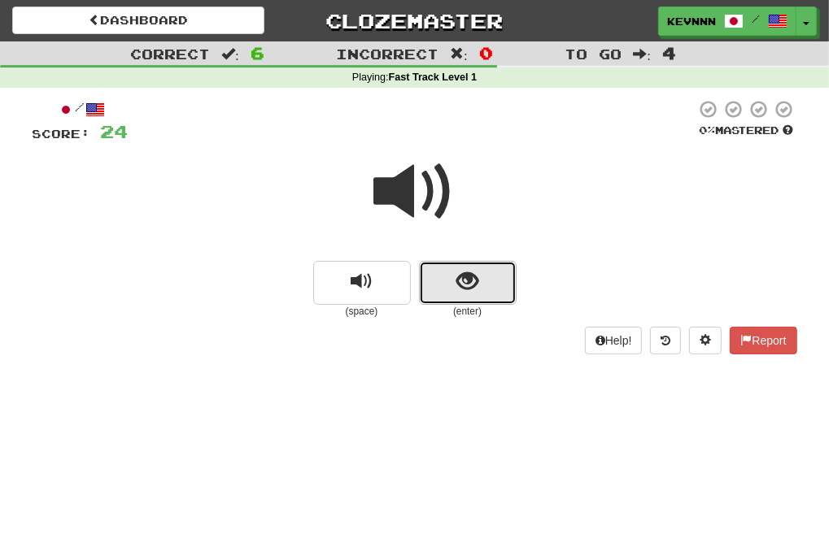
click at [446, 296] on button "show sentence" at bounding box center [468, 283] width 98 height 44
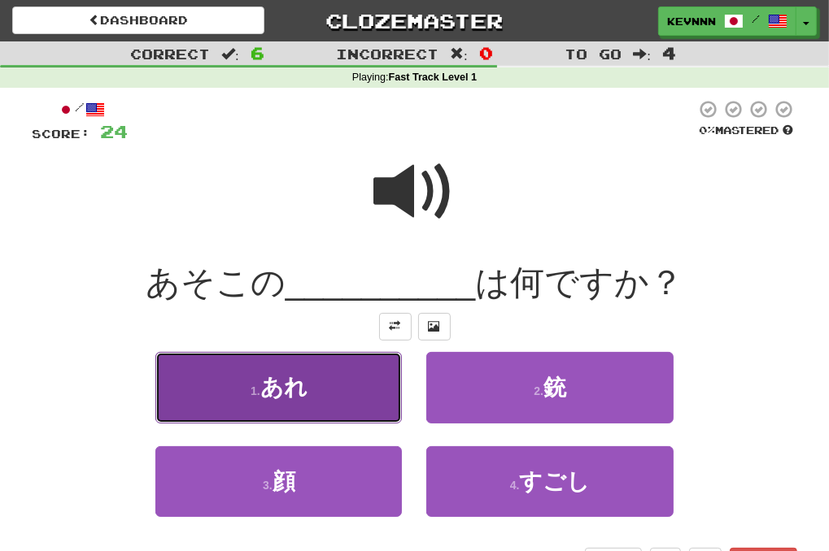
click at [372, 401] on button "1 . あれ" at bounding box center [278, 387] width 246 height 71
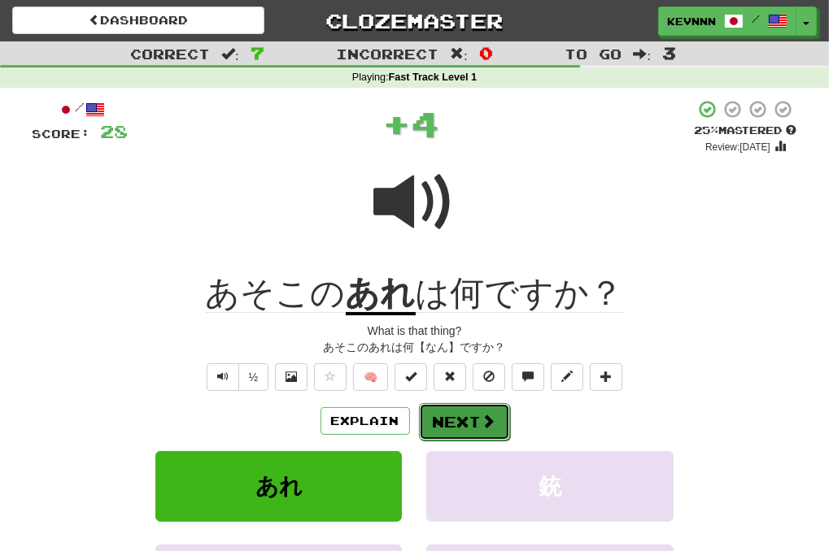
click at [464, 425] on button "Next" at bounding box center [464, 421] width 91 height 37
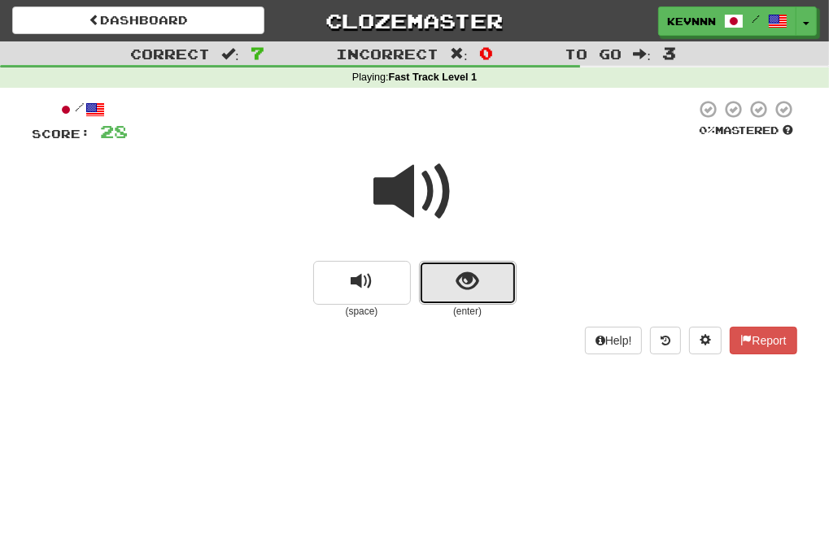
click at [484, 285] on button "show sentence" at bounding box center [468, 283] width 98 height 44
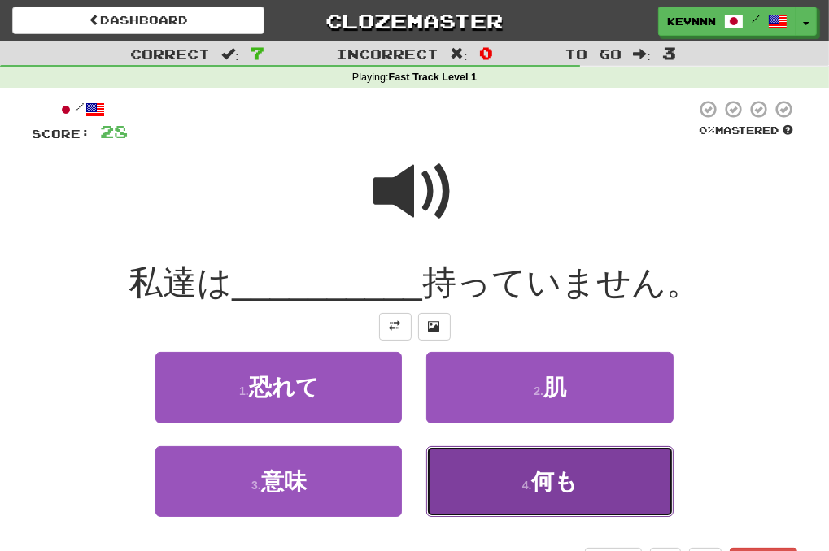
click at [504, 481] on button "4 . 何も" at bounding box center [549, 481] width 246 height 71
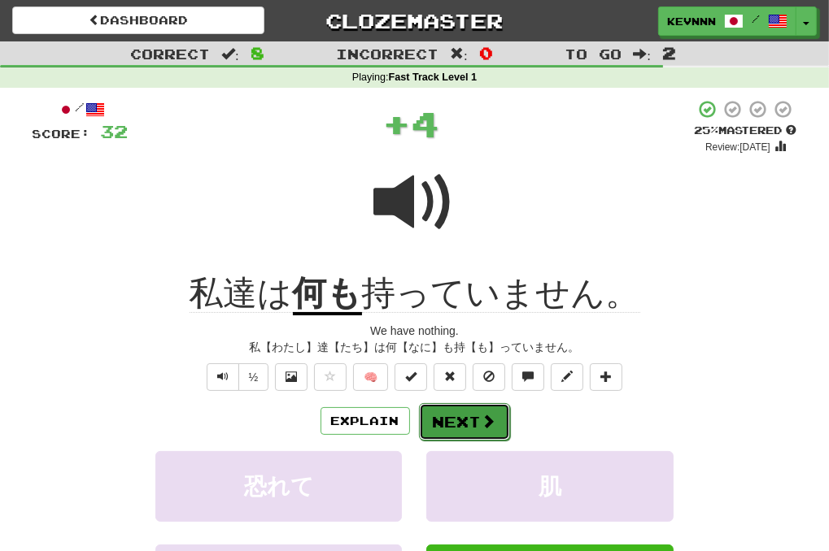
click at [468, 421] on button "Next" at bounding box center [464, 421] width 91 height 37
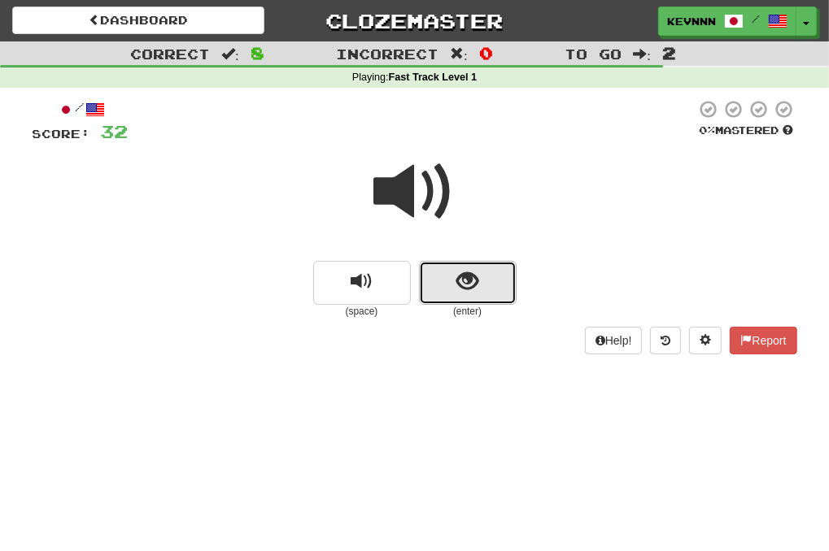
click at [443, 295] on button "show sentence" at bounding box center [468, 283] width 98 height 44
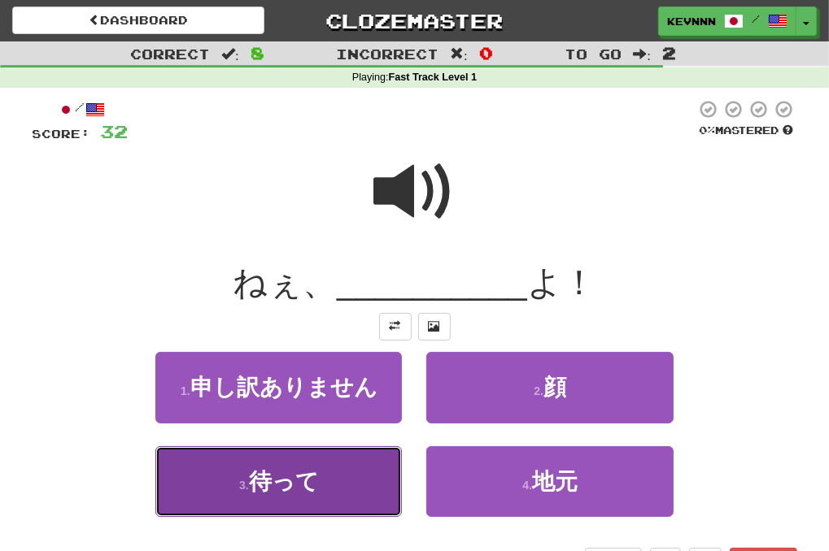
click at [345, 473] on button "3 . 待って" at bounding box center [278, 481] width 246 height 71
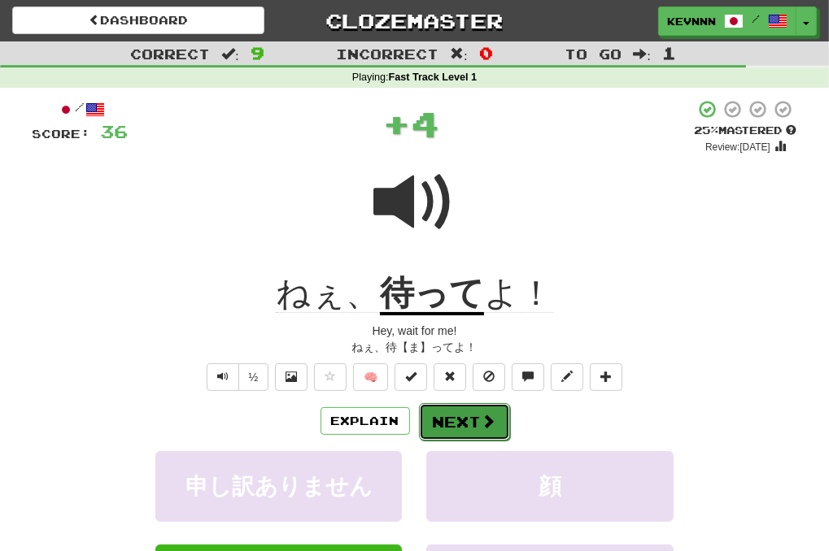
click at [473, 422] on button "Next" at bounding box center [464, 421] width 91 height 37
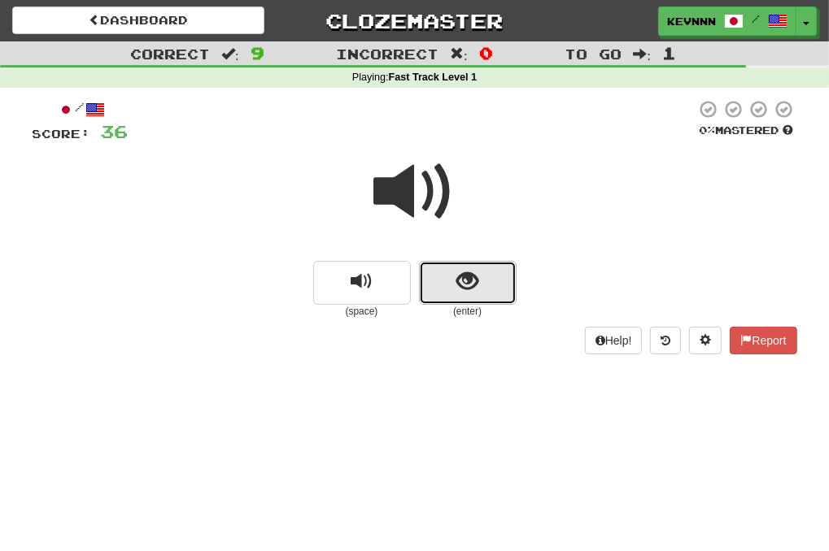
click at [481, 290] on button "show sentence" at bounding box center [468, 283] width 98 height 44
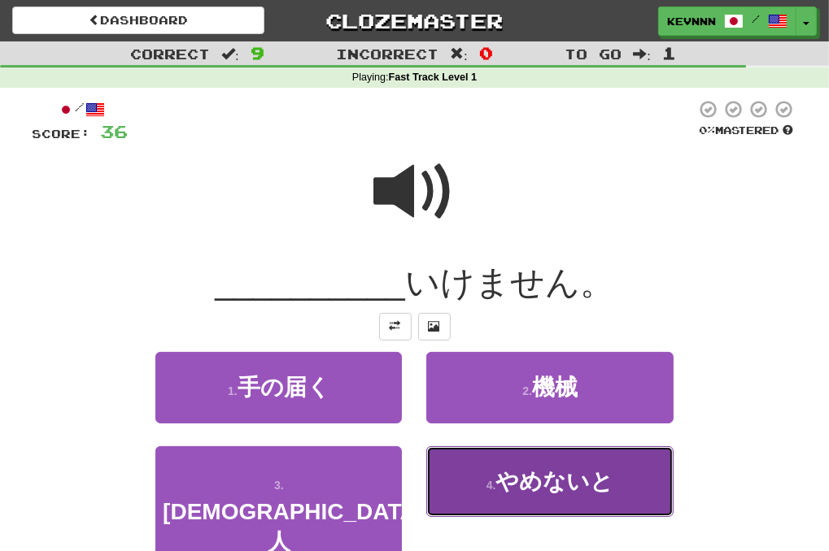
click at [508, 481] on span "やめないと" at bounding box center [554, 481] width 118 height 25
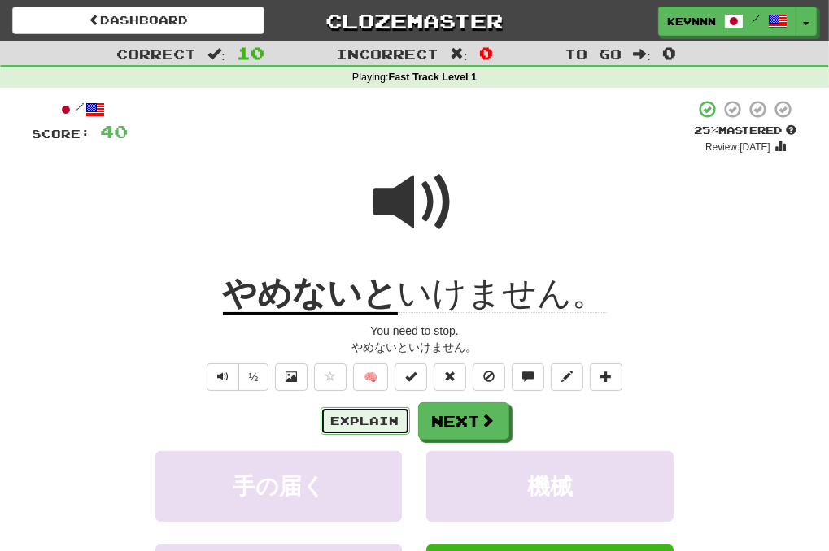
click at [358, 420] on button "Explain" at bounding box center [364, 421] width 89 height 28
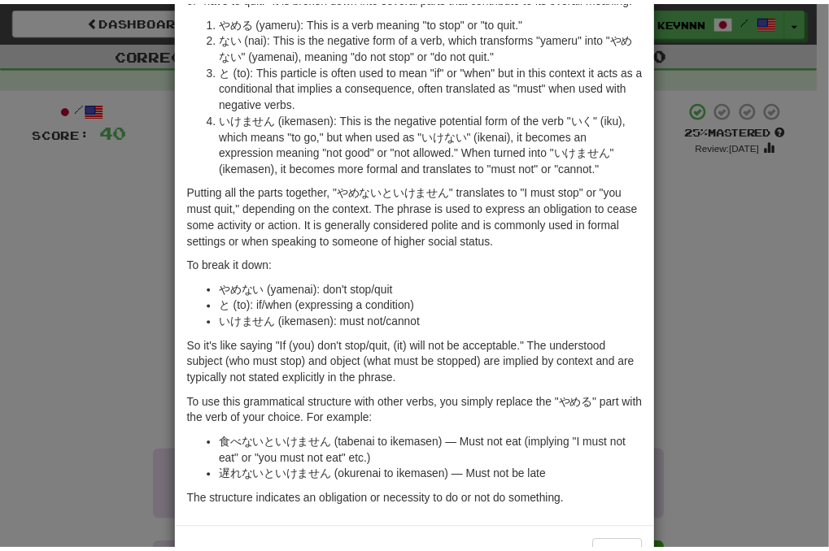
scroll to position [80, 0]
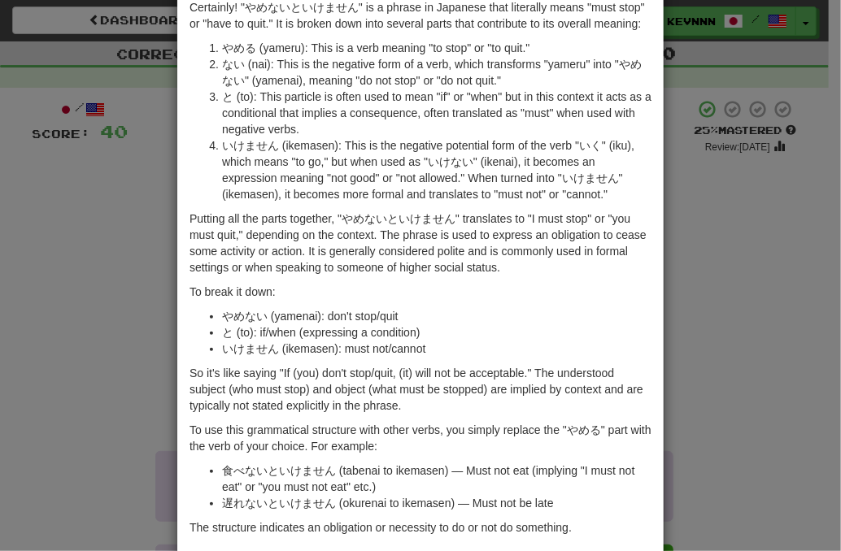
click at [703, 270] on div "× Explanation Certainly! "やめないといけません" is a phrase in Japanese that literally me…" at bounding box center [420, 275] width 841 height 551
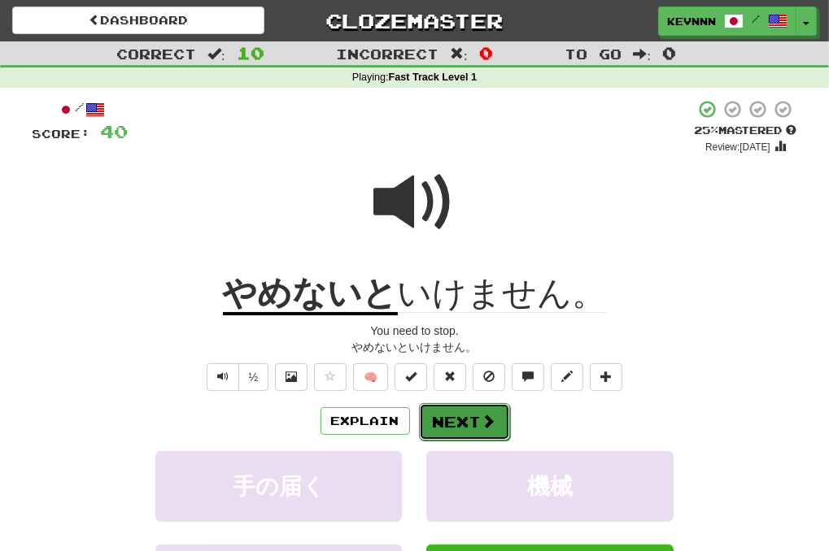
click at [477, 420] on button "Next" at bounding box center [464, 421] width 91 height 37
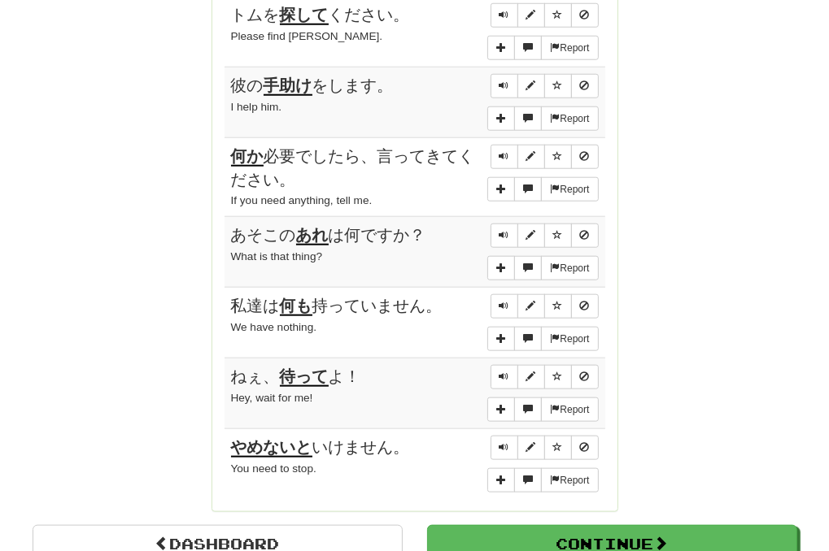
scroll to position [1220, 0]
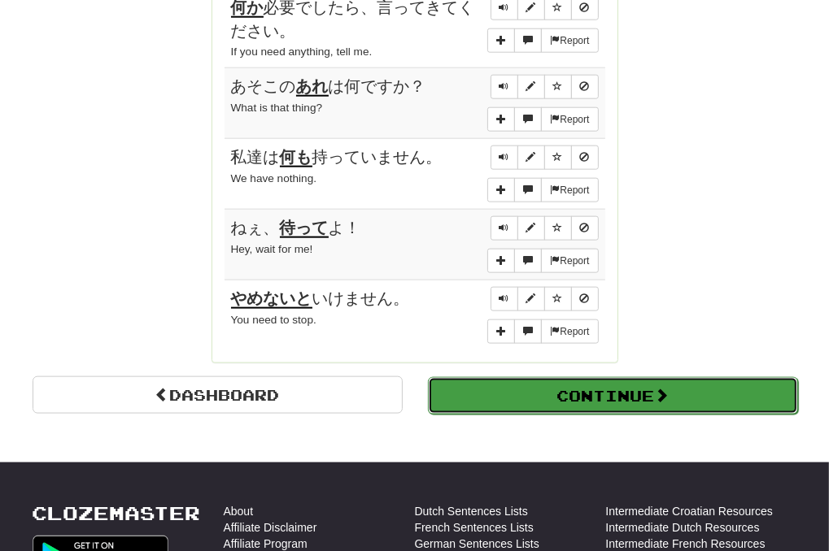
click at [683, 386] on button "Continue" at bounding box center [613, 395] width 370 height 37
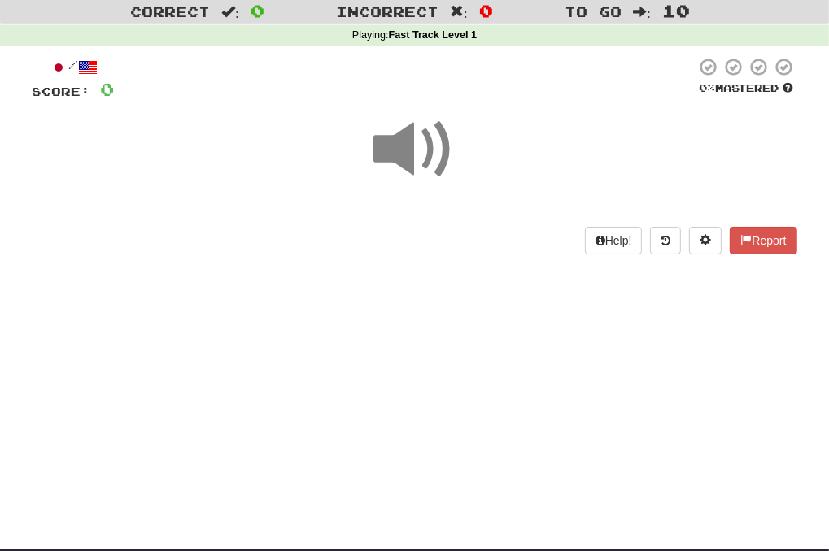
scroll to position [0, 0]
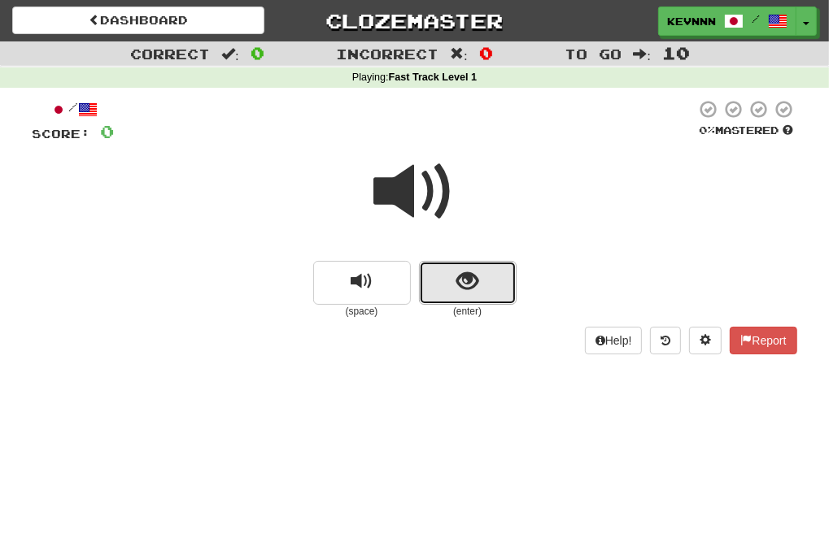
click at [470, 281] on span "show sentence" at bounding box center [467, 282] width 22 height 22
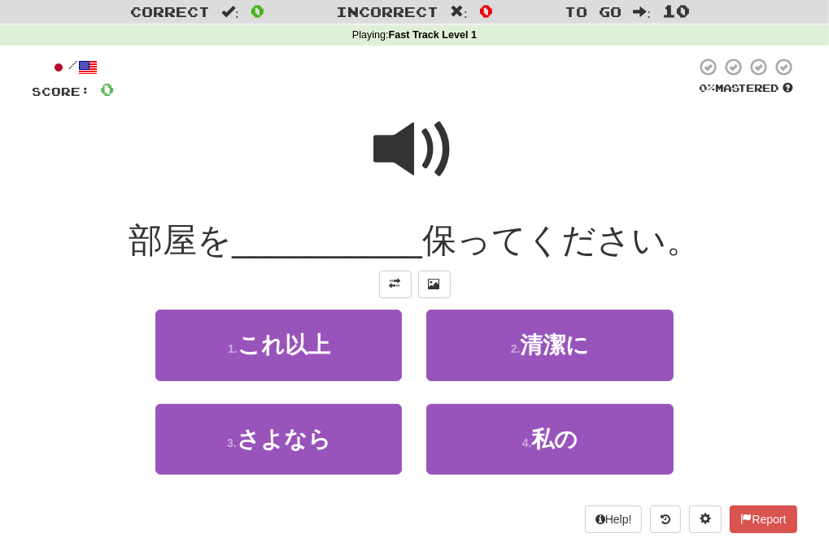
scroll to position [81, 0]
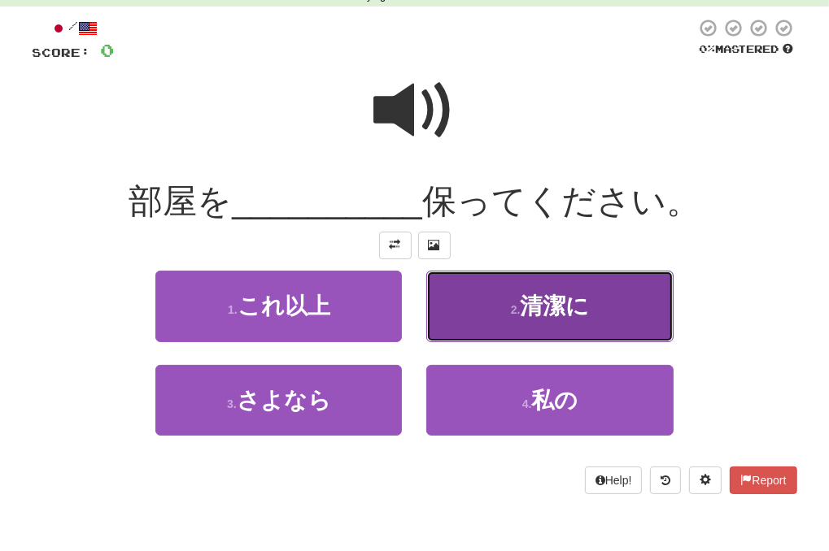
click at [634, 307] on button "2 . 清潔に" at bounding box center [549, 306] width 246 height 71
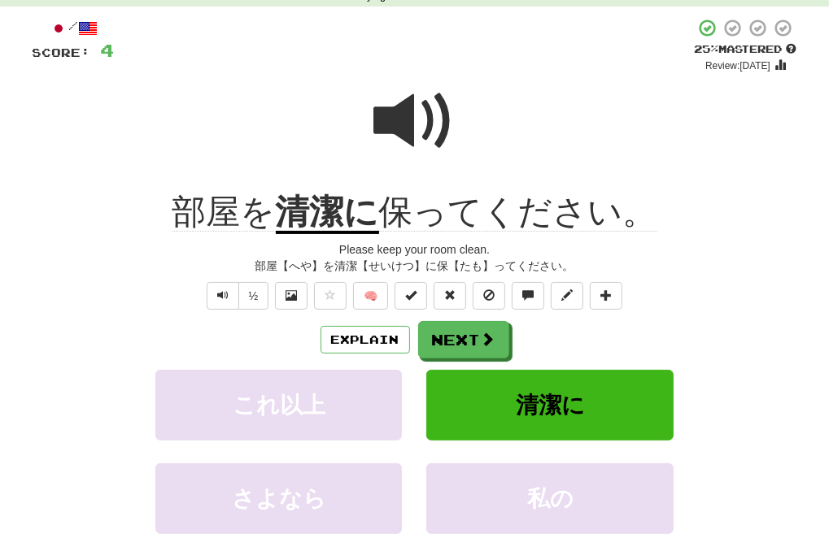
click at [667, 184] on div at bounding box center [415, 132] width 764 height 116
click at [724, 217] on div "部屋を 清潔に 保ってください。" at bounding box center [415, 212] width 764 height 45
click at [468, 333] on button "Next" at bounding box center [464, 340] width 91 height 37
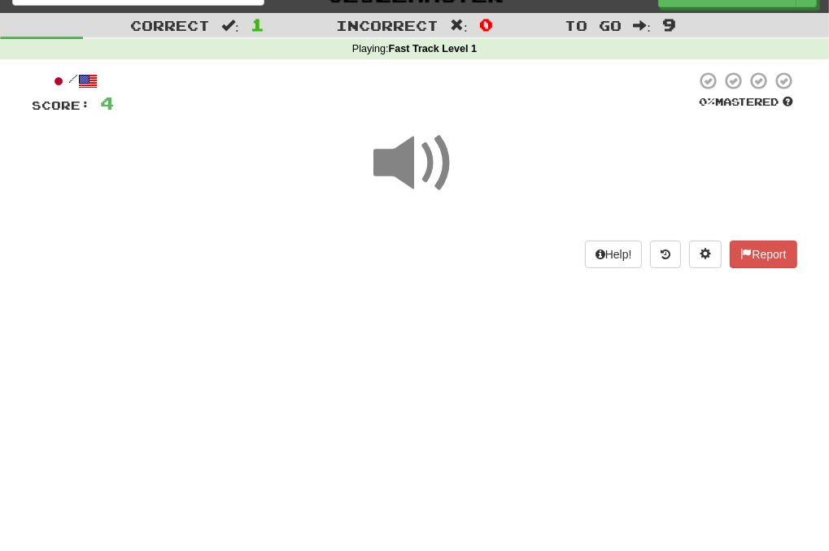
scroll to position [0, 0]
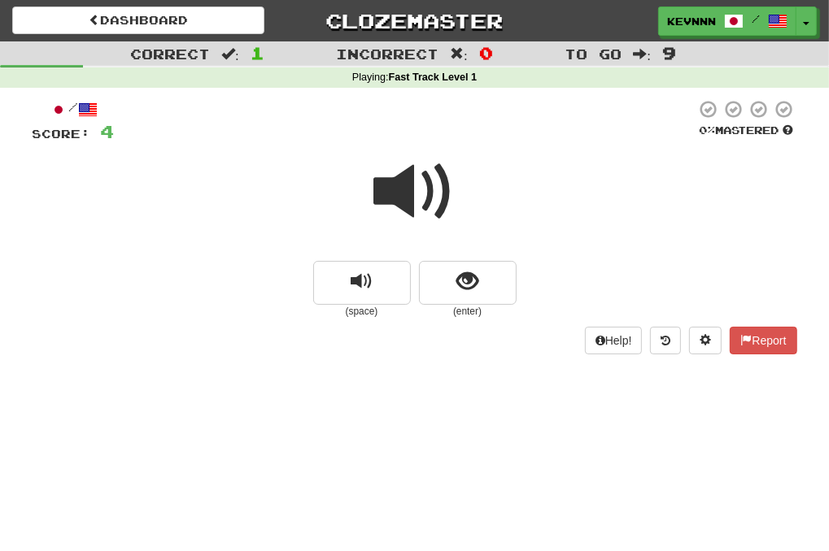
click at [420, 198] on span at bounding box center [414, 191] width 81 height 81
click at [484, 260] on div at bounding box center [415, 203] width 764 height 116
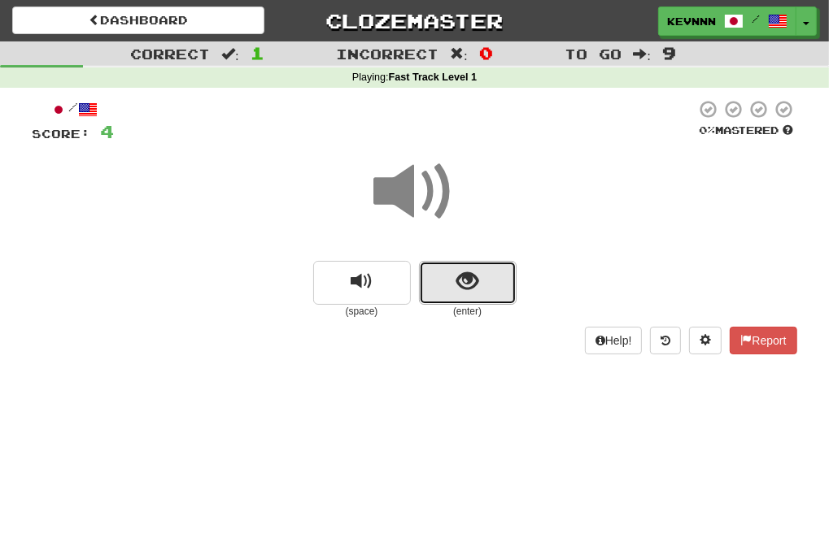
click at [484, 277] on button "show sentence" at bounding box center [468, 283] width 98 height 44
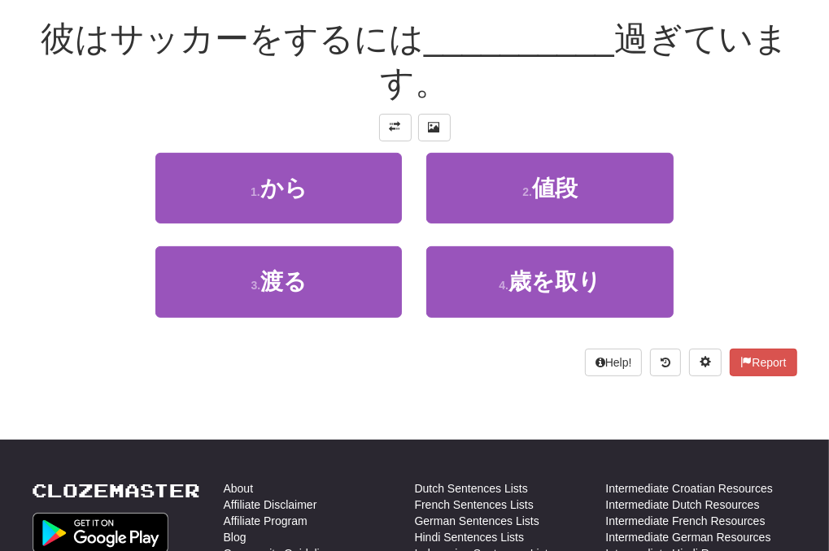
scroll to position [163, 0]
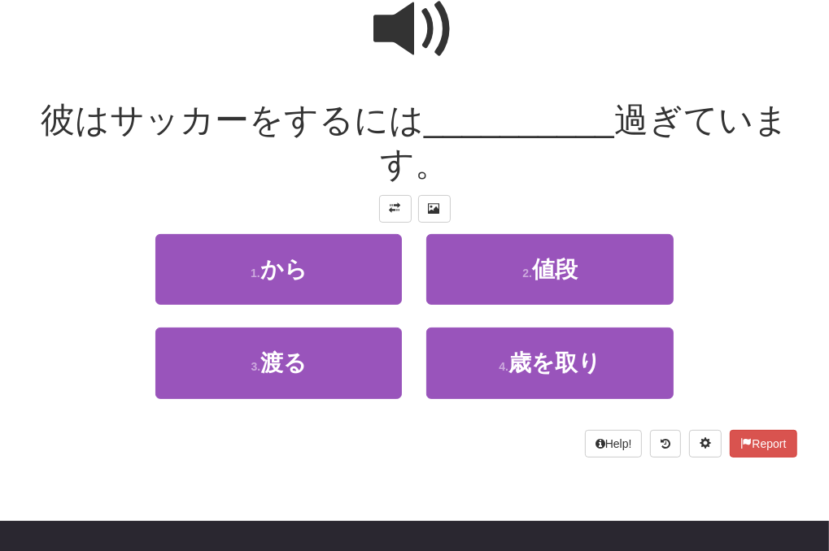
click at [410, 47] on span at bounding box center [414, 29] width 81 height 81
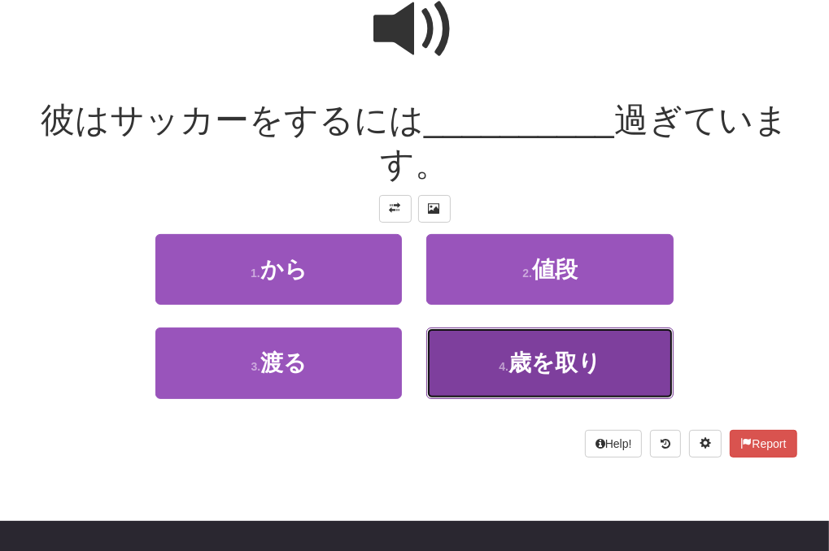
click at [533, 364] on span "歳を取り" at bounding box center [554, 363] width 93 height 25
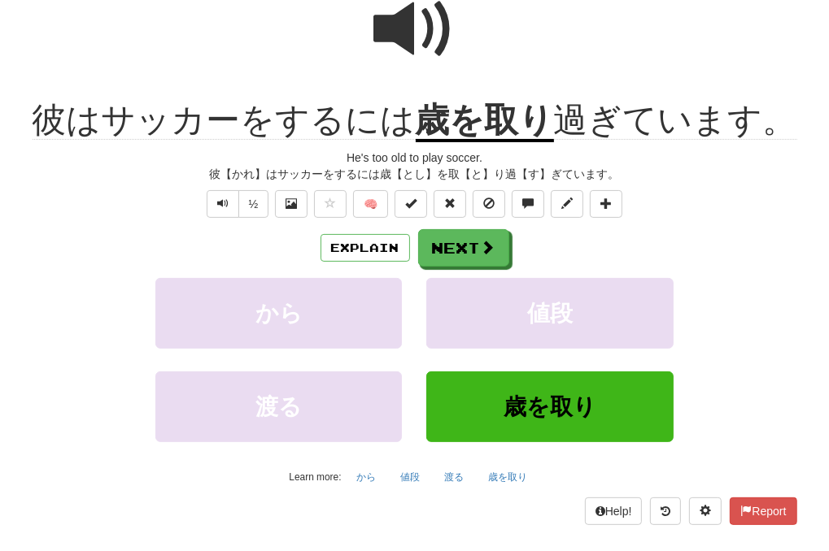
click at [433, 133] on u "歳を取り" at bounding box center [485, 121] width 138 height 41
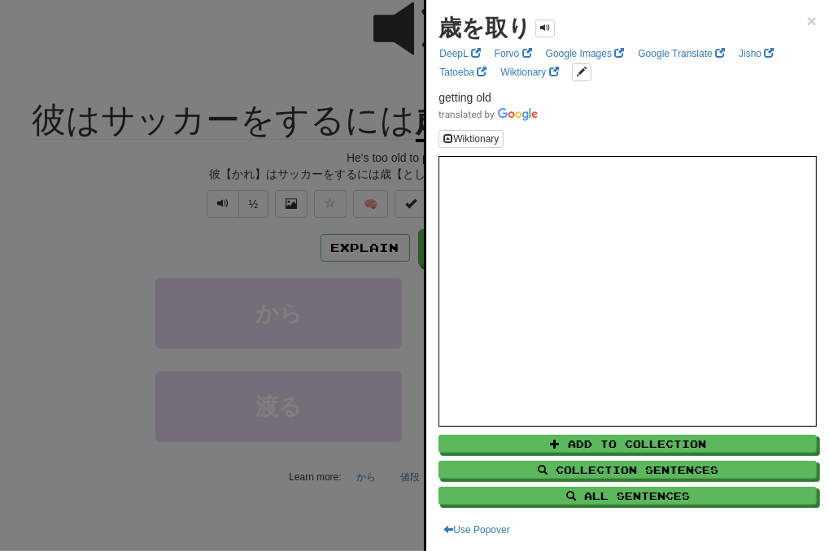
click at [268, 81] on div at bounding box center [414, 275] width 829 height 551
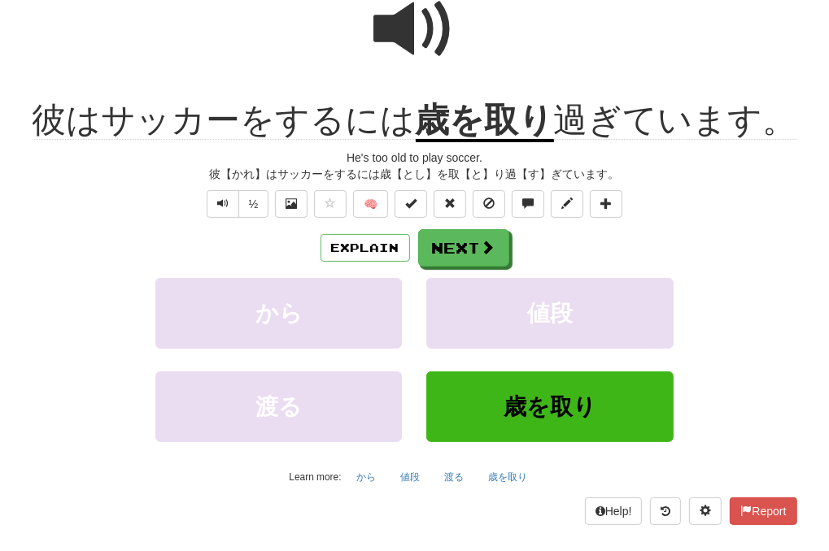
click at [765, 206] on div "½ 🧠" at bounding box center [415, 204] width 764 height 28
click at [475, 246] on button "Next" at bounding box center [464, 248] width 91 height 37
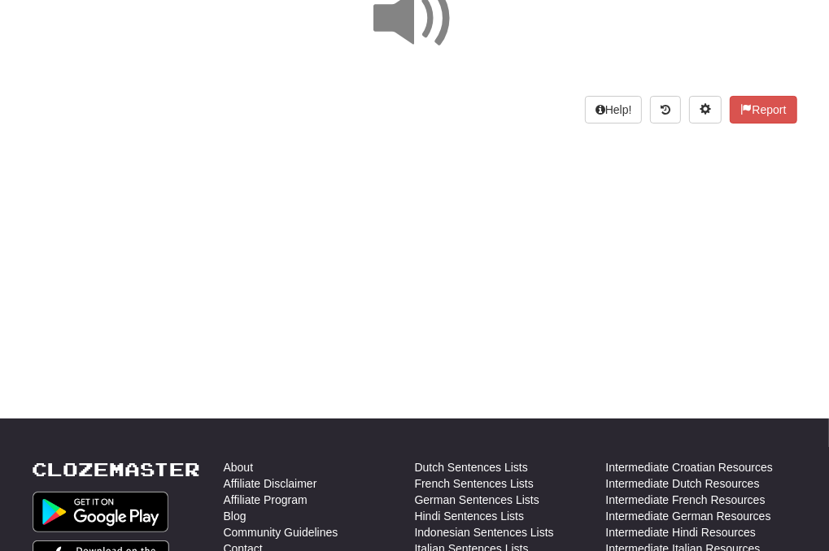
scroll to position [0, 0]
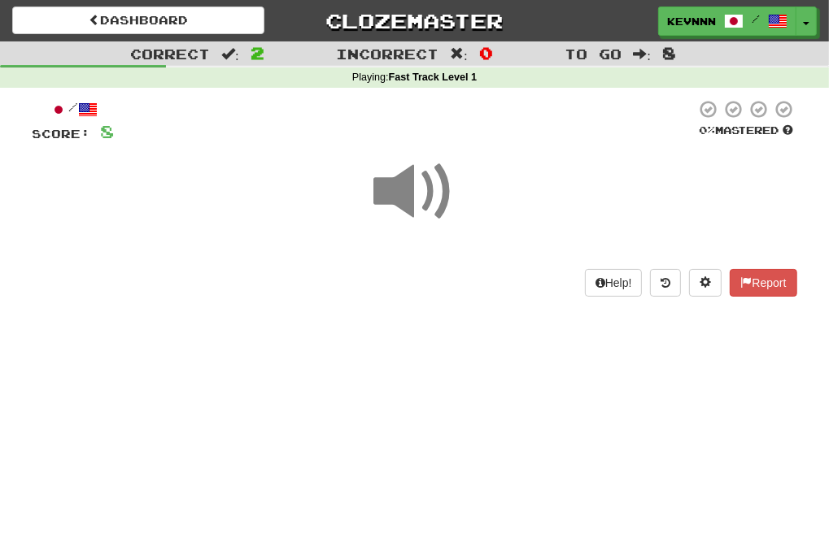
click at [420, 191] on span at bounding box center [414, 191] width 81 height 81
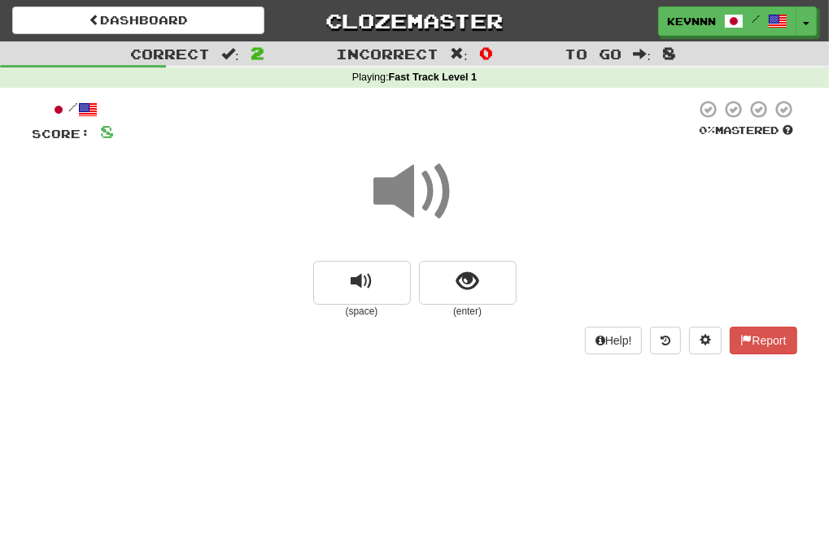
click at [420, 191] on span at bounding box center [414, 191] width 81 height 81
click at [459, 295] on button "show sentence" at bounding box center [468, 283] width 98 height 44
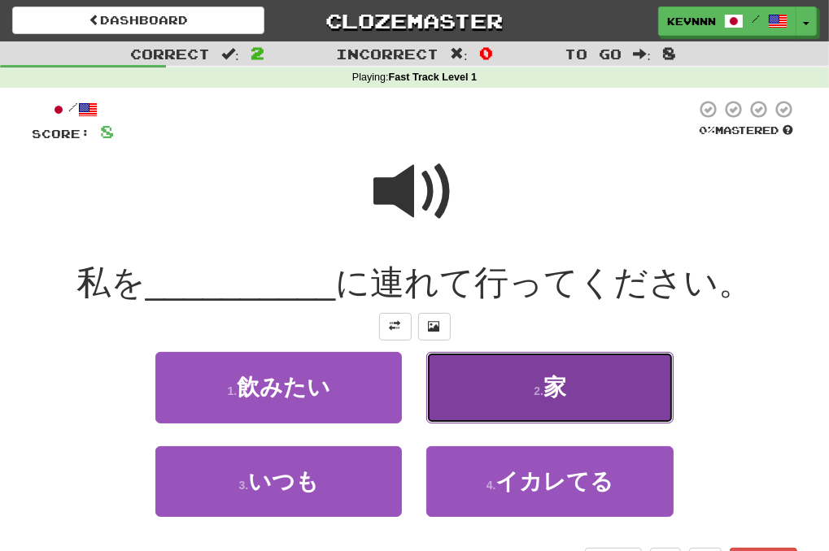
click at [516, 394] on button "2 . 家" at bounding box center [549, 387] width 246 height 71
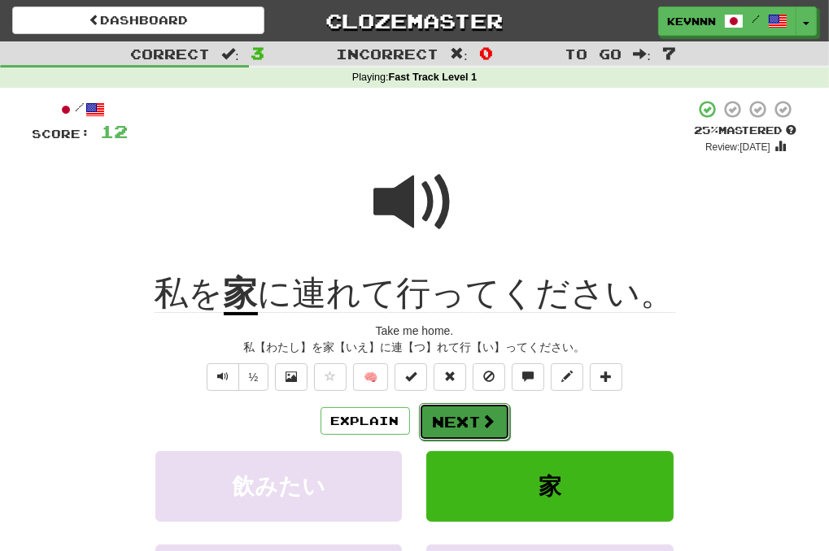
click at [468, 420] on button "Next" at bounding box center [464, 421] width 91 height 37
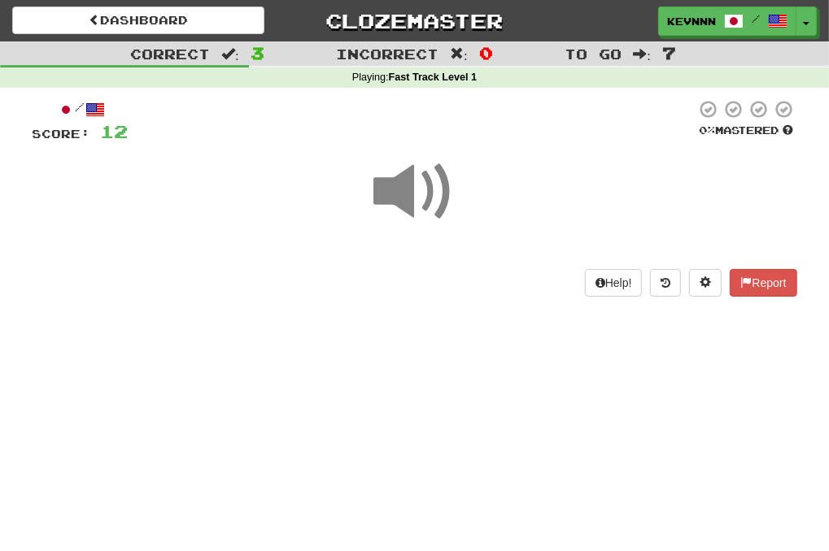
click at [410, 195] on span at bounding box center [414, 191] width 81 height 81
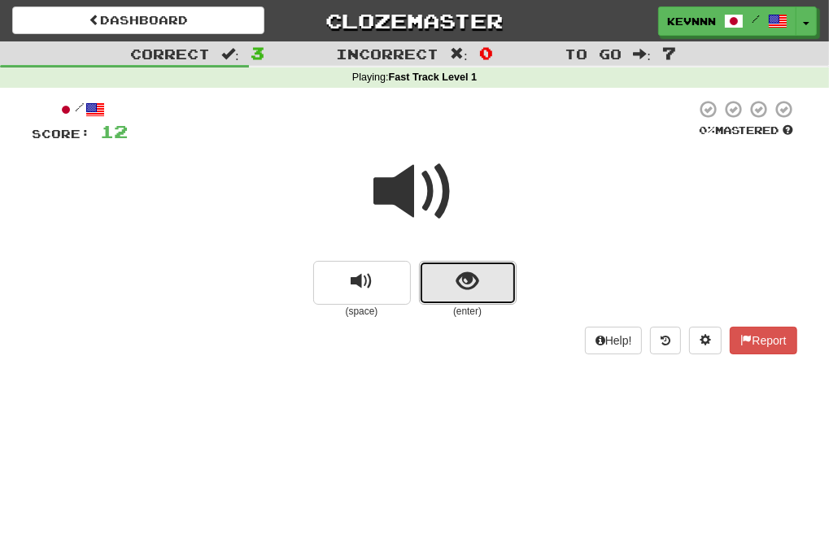
click at [473, 281] on span "show sentence" at bounding box center [467, 282] width 22 height 22
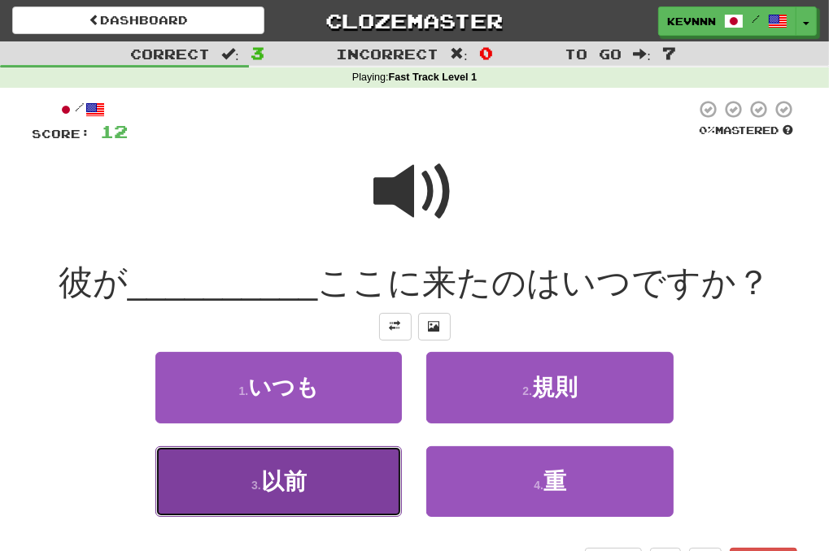
click at [334, 492] on button "3 . 以前" at bounding box center [278, 481] width 246 height 71
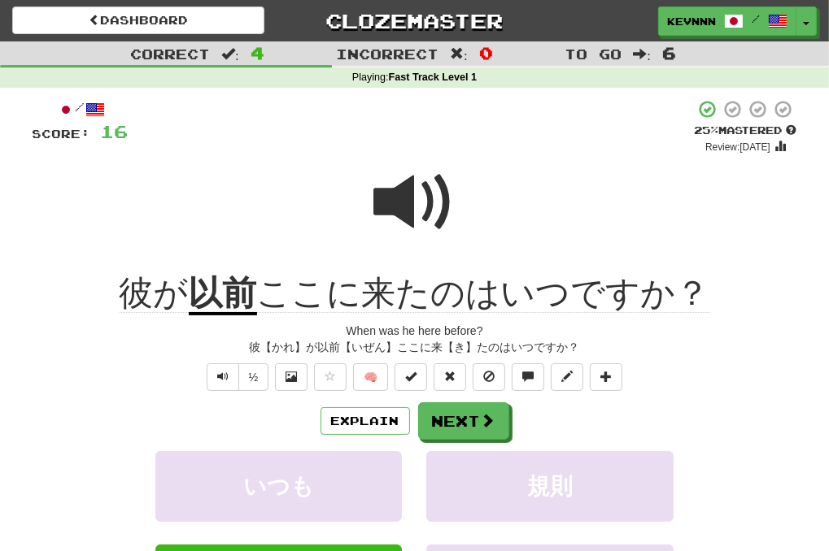
click at [427, 206] on span at bounding box center [414, 202] width 81 height 81
click at [473, 417] on button "Next" at bounding box center [464, 421] width 91 height 37
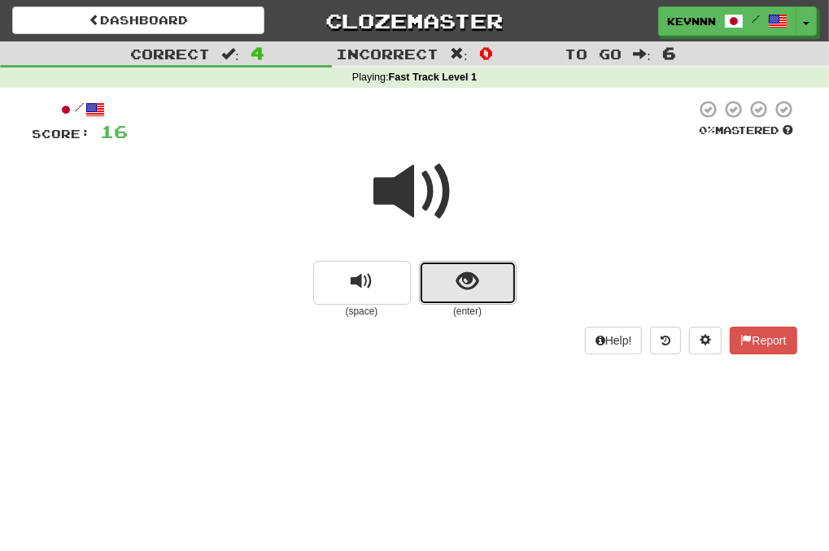
click at [460, 288] on span "show sentence" at bounding box center [467, 282] width 22 height 22
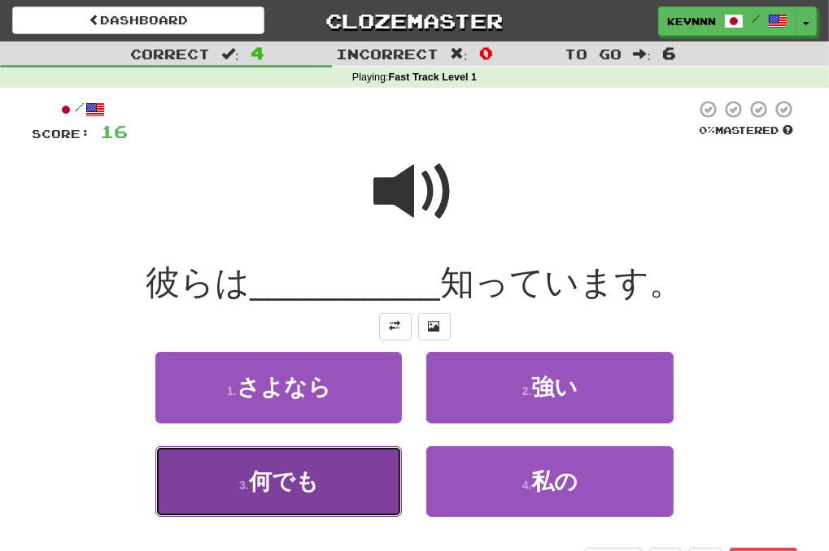
click at [358, 470] on button "3 . 何でも" at bounding box center [278, 481] width 246 height 71
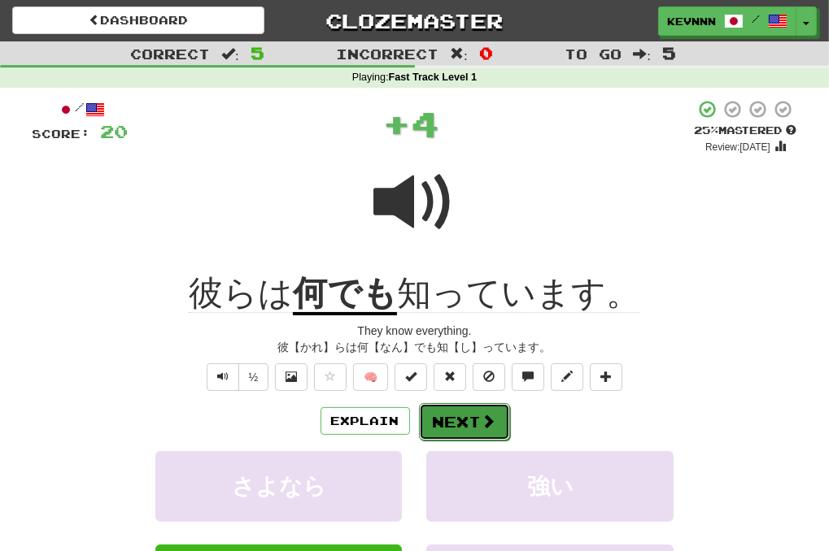
click at [485, 427] on span at bounding box center [488, 421] width 15 height 15
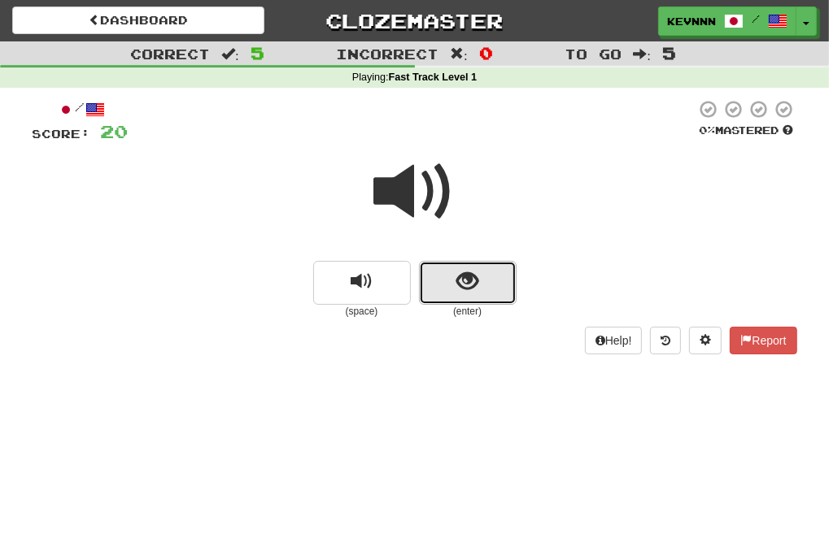
click at [463, 301] on button "show sentence" at bounding box center [468, 283] width 98 height 44
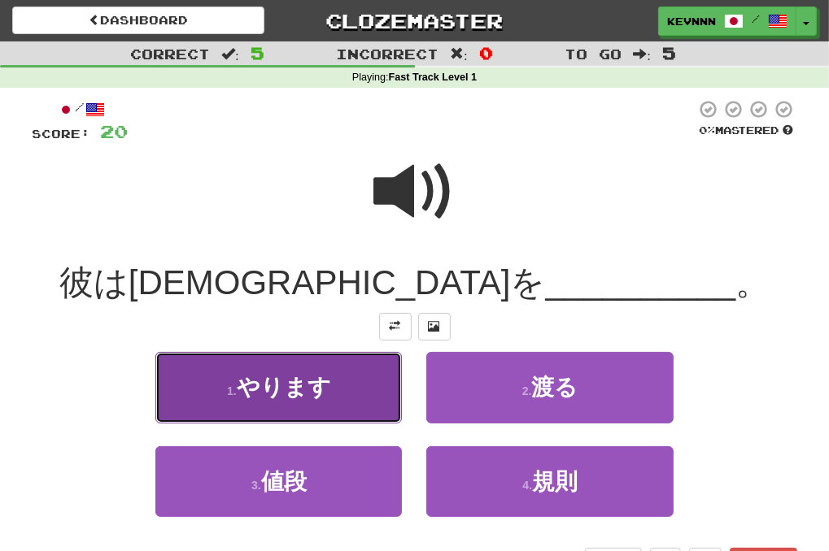
click at [359, 390] on button "1 . やります" at bounding box center [278, 387] width 246 height 71
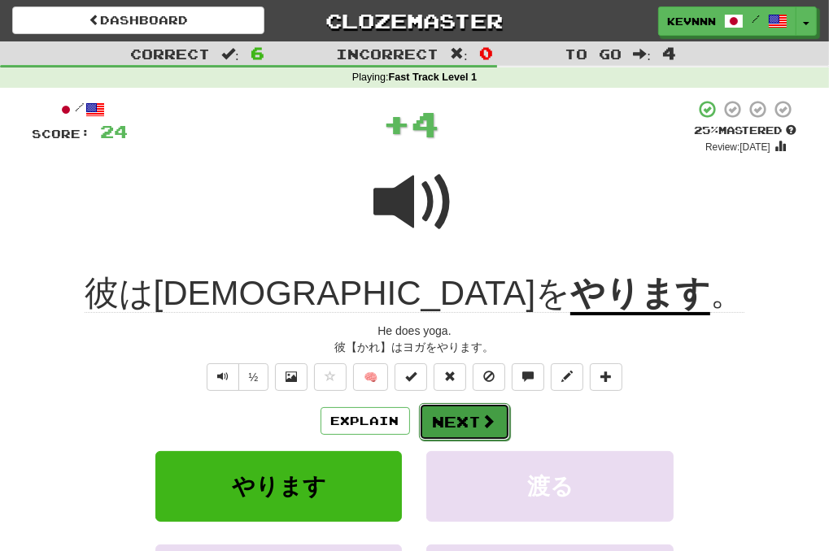
click at [471, 418] on button "Next" at bounding box center [464, 421] width 91 height 37
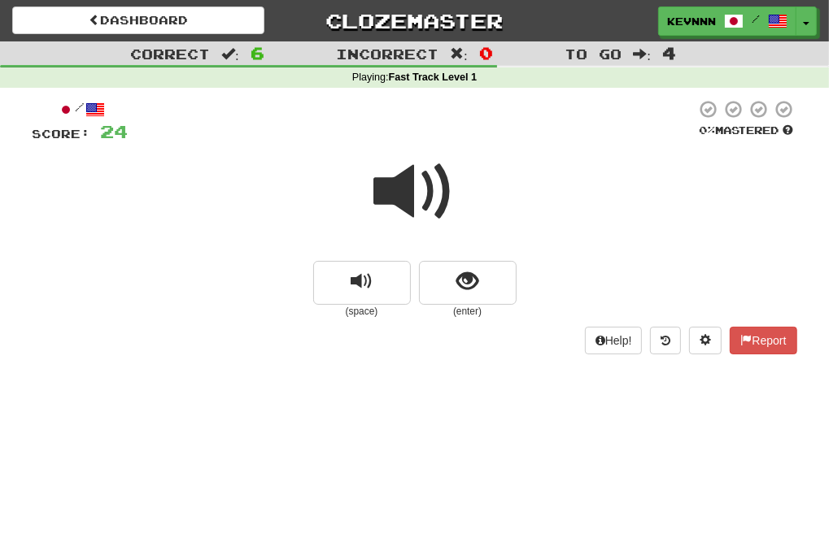
click at [441, 200] on span at bounding box center [414, 191] width 81 height 81
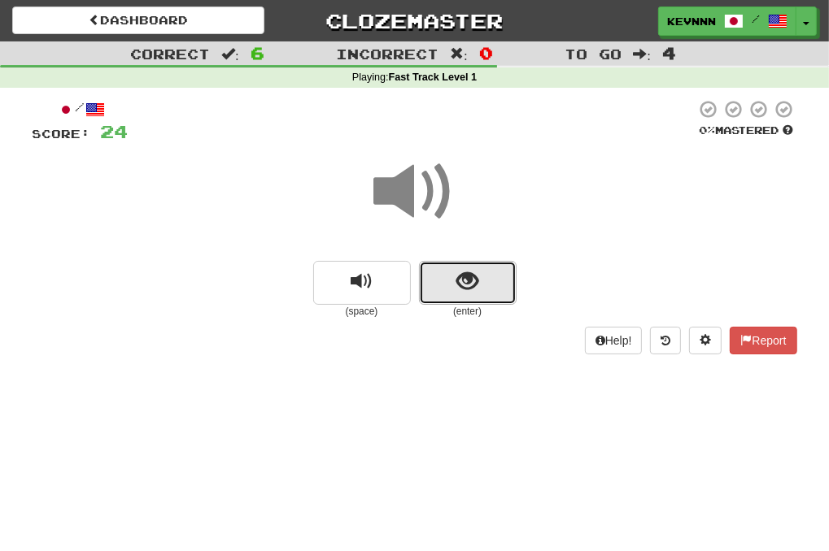
click at [501, 273] on button "show sentence" at bounding box center [468, 283] width 98 height 44
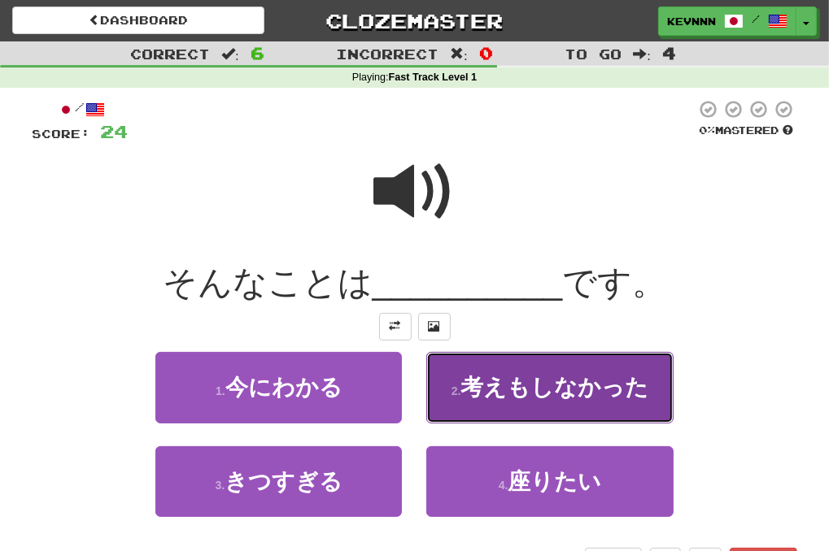
click at [564, 379] on span "考えもしなかった" at bounding box center [554, 387] width 188 height 25
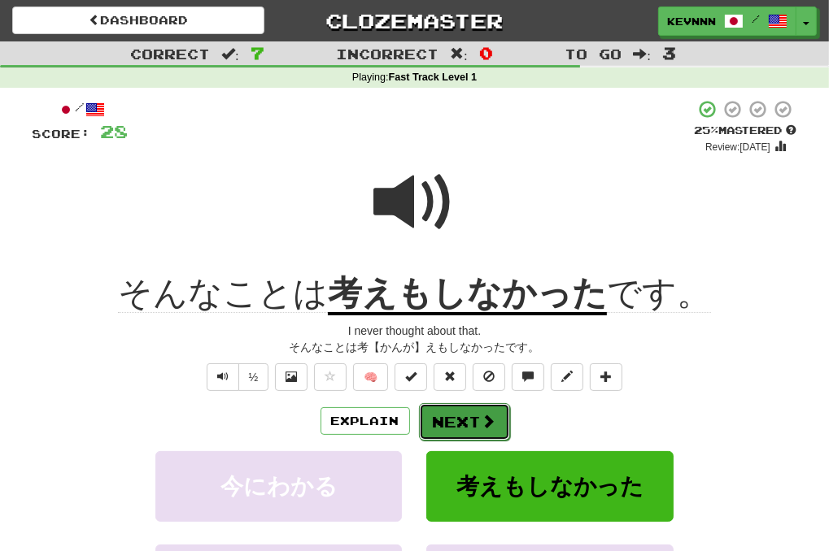
click at [472, 428] on button "Next" at bounding box center [464, 421] width 91 height 37
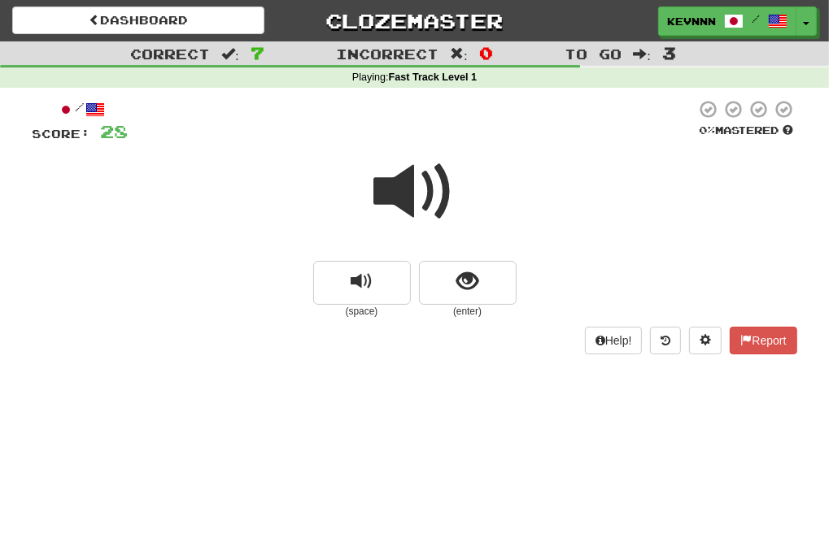
click at [421, 206] on span at bounding box center [414, 191] width 81 height 81
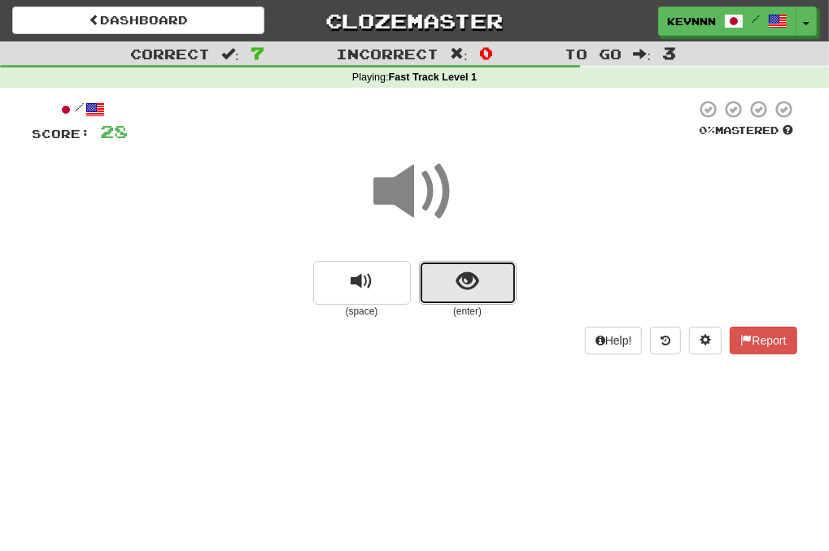
click at [466, 292] on span "show sentence" at bounding box center [467, 282] width 22 height 22
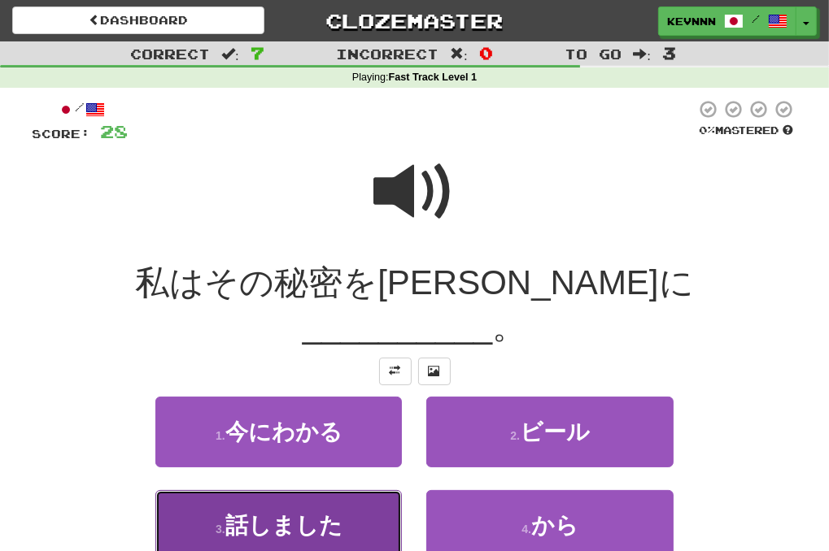
click at [359, 490] on button "3 . 話しました" at bounding box center [278, 525] width 246 height 71
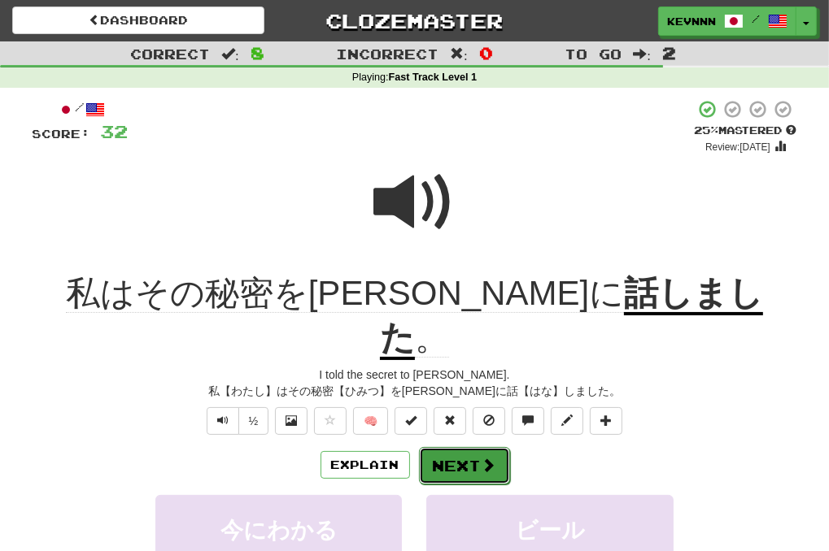
click at [455, 447] on button "Next" at bounding box center [464, 465] width 91 height 37
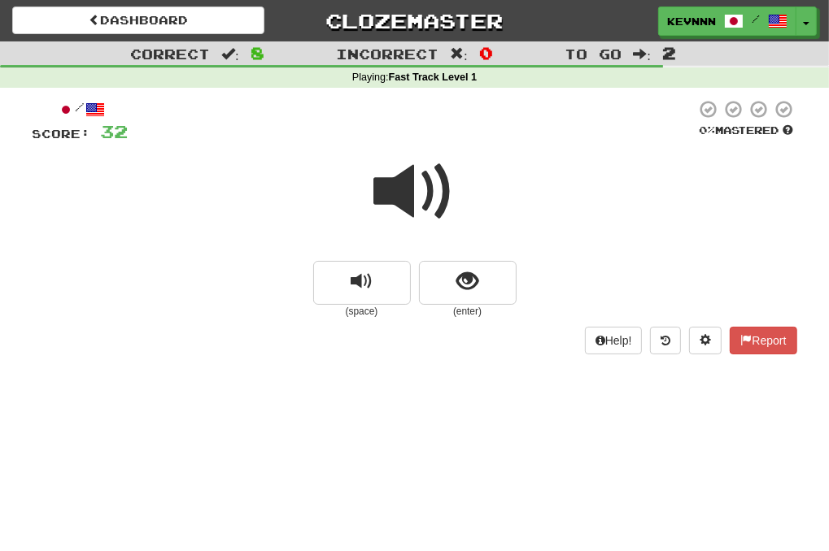
click at [419, 197] on span at bounding box center [414, 191] width 81 height 81
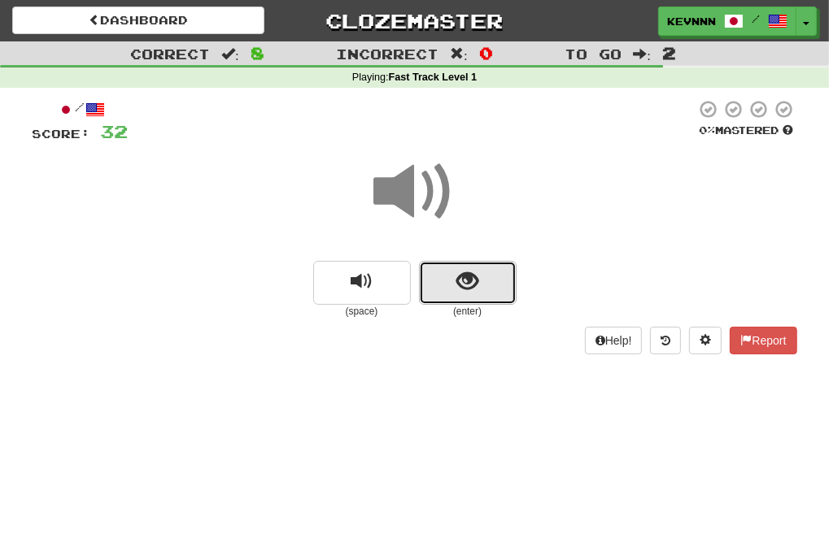
click at [445, 293] on button "show sentence" at bounding box center [468, 283] width 98 height 44
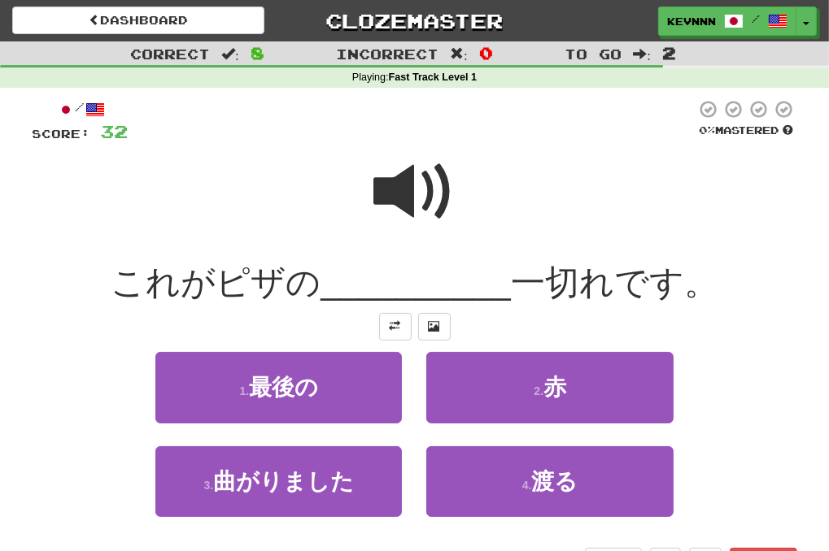
click at [429, 188] on span at bounding box center [414, 191] width 81 height 81
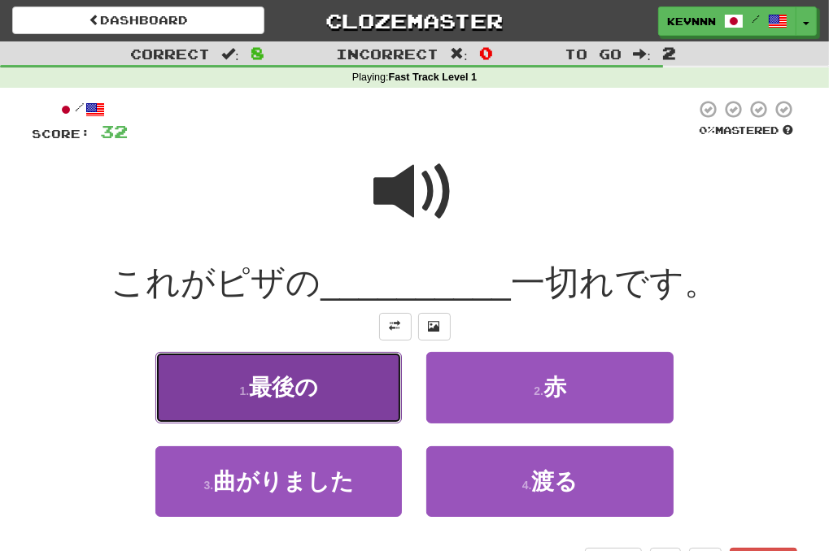
click at [355, 395] on button "1 . 最後の" at bounding box center [278, 387] width 246 height 71
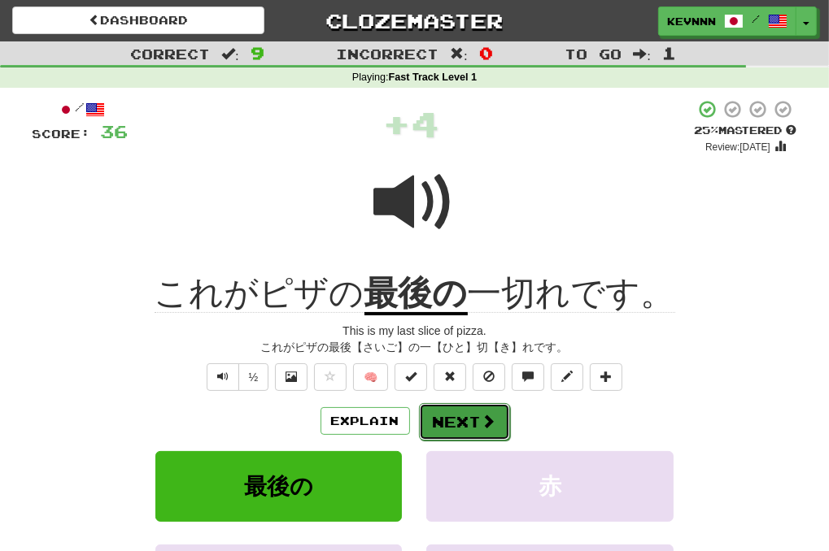
click at [472, 415] on button "Next" at bounding box center [464, 421] width 91 height 37
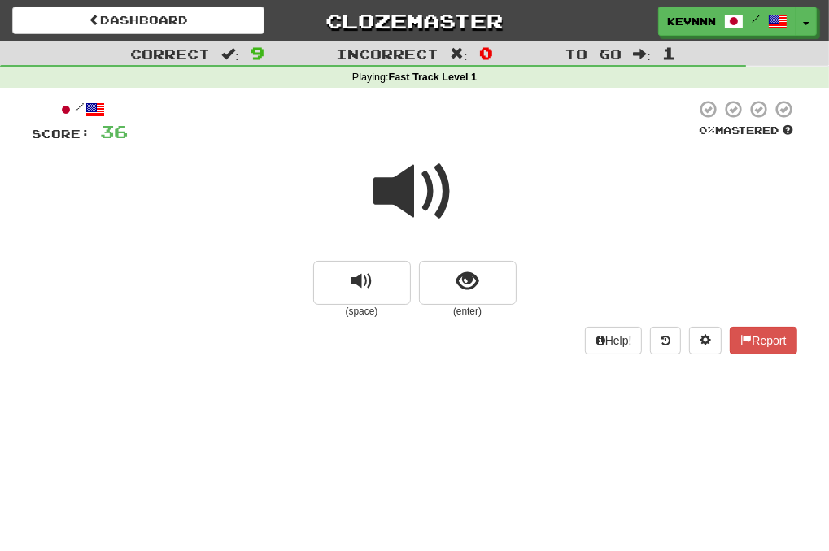
click at [412, 190] on span at bounding box center [414, 191] width 81 height 81
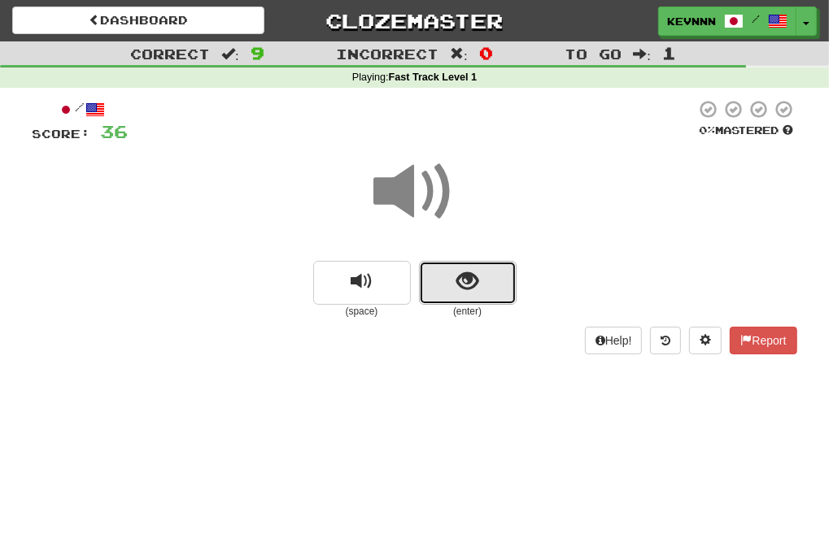
click at [461, 283] on span "show sentence" at bounding box center [467, 282] width 22 height 22
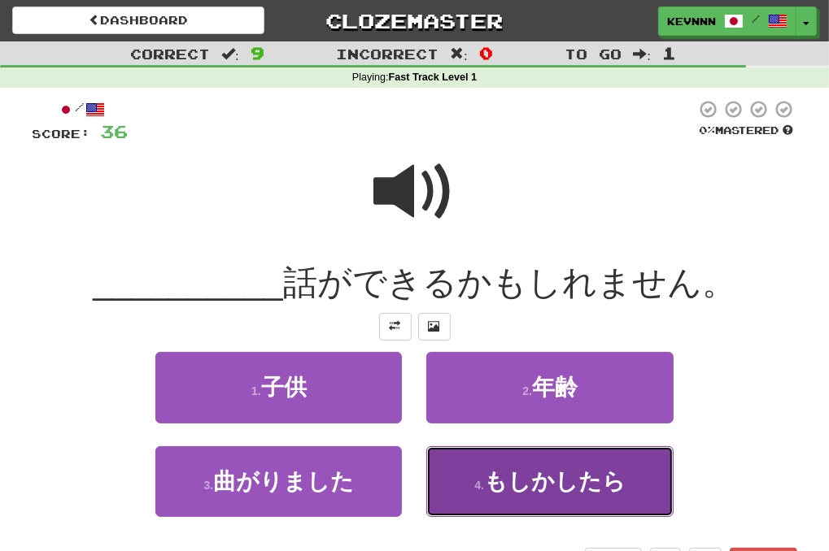
click at [456, 479] on button "4 . もしかしたら" at bounding box center [549, 481] width 246 height 71
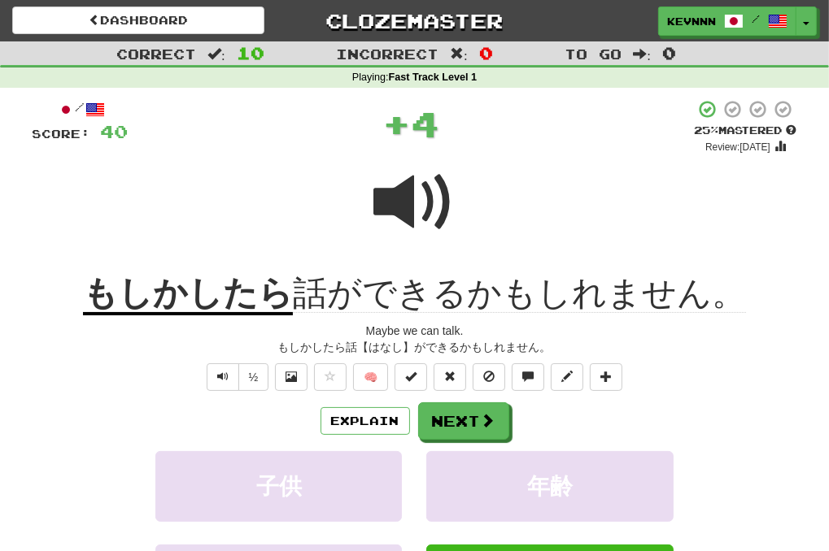
click at [424, 212] on span at bounding box center [414, 202] width 81 height 81
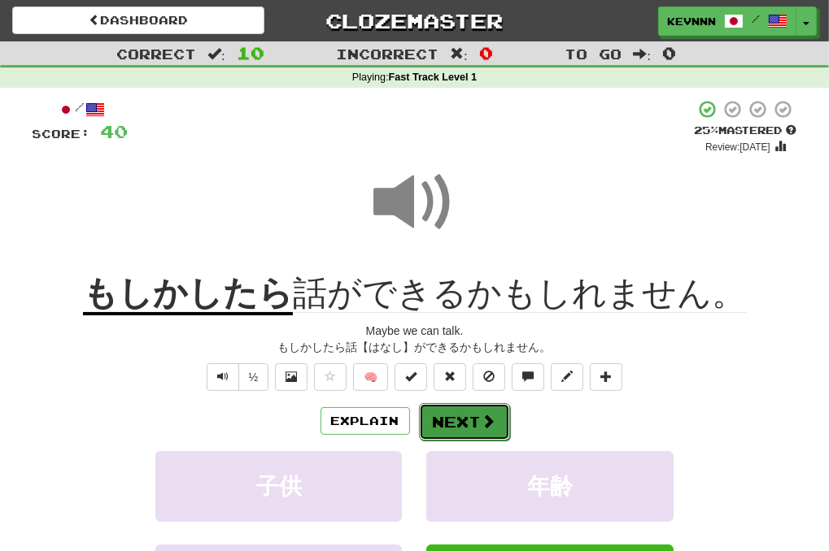
click at [466, 423] on button "Next" at bounding box center [464, 421] width 91 height 37
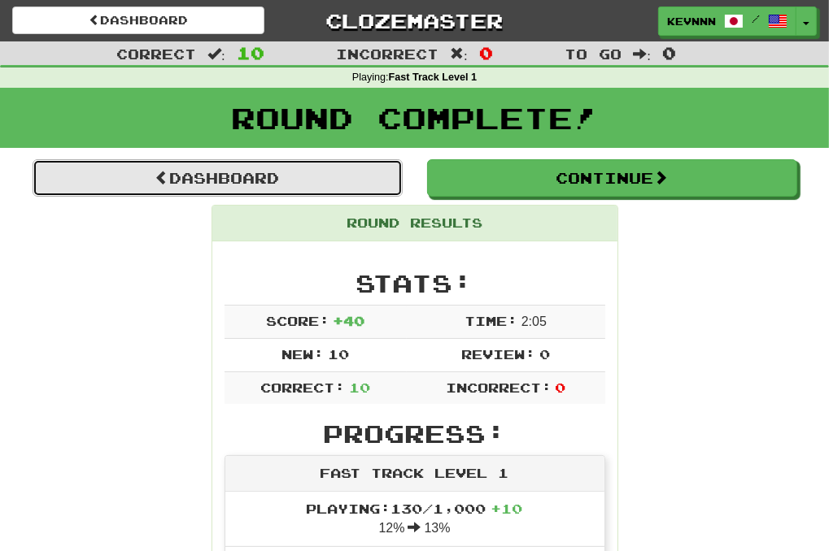
click at [231, 172] on link "Dashboard" at bounding box center [218, 177] width 370 height 37
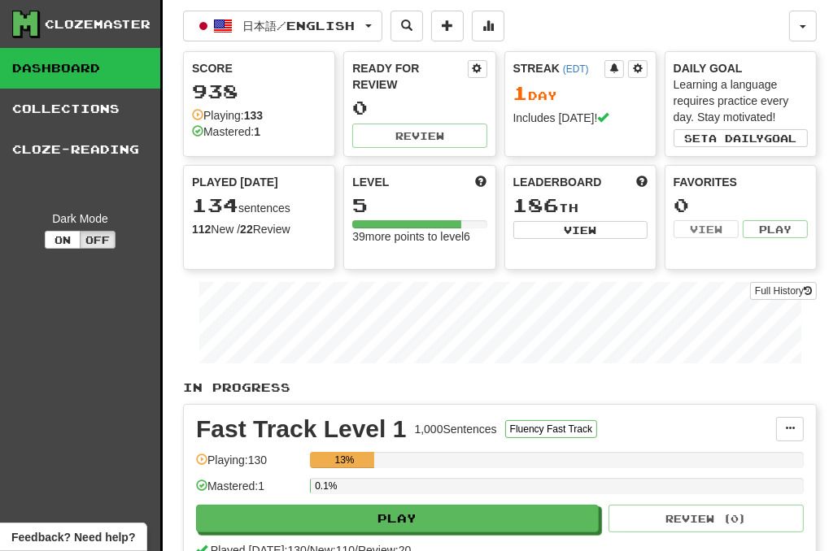
click at [820, 37] on div "Clozemaster Dashboard Collections Cloze-Reading Dark Mode On Off Dashboard Coll…" at bounding box center [414, 496] width 829 height 993
click at [811, 33] on button "button" at bounding box center [803, 26] width 28 height 31
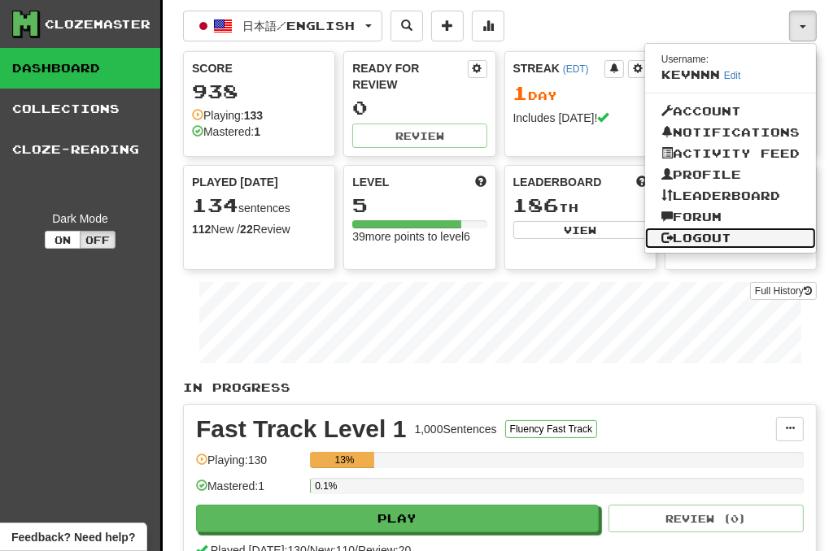
click at [680, 229] on link "Logout" at bounding box center [730, 238] width 171 height 21
